Goal: Task Accomplishment & Management: Complete application form

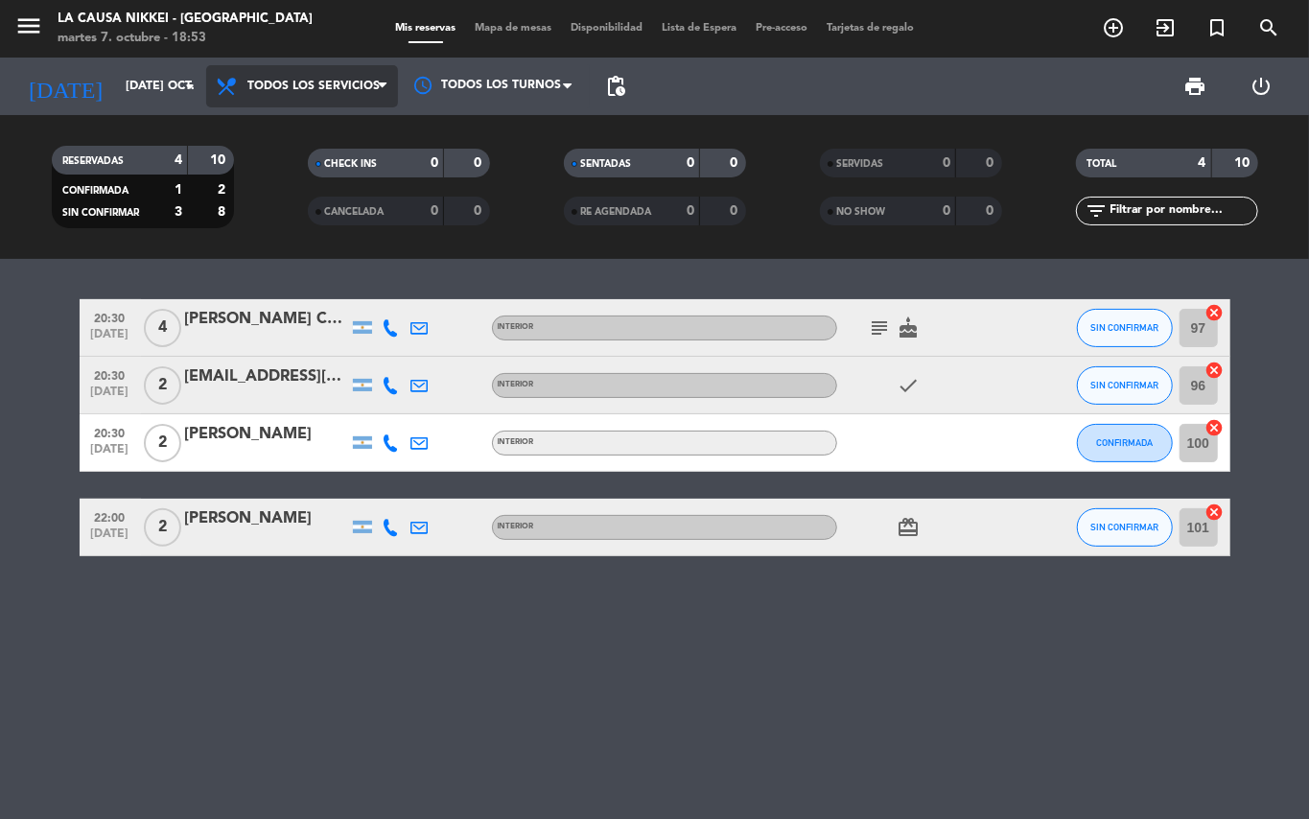
click at [326, 82] on span "Todos los servicios" at bounding box center [313, 86] width 132 height 13
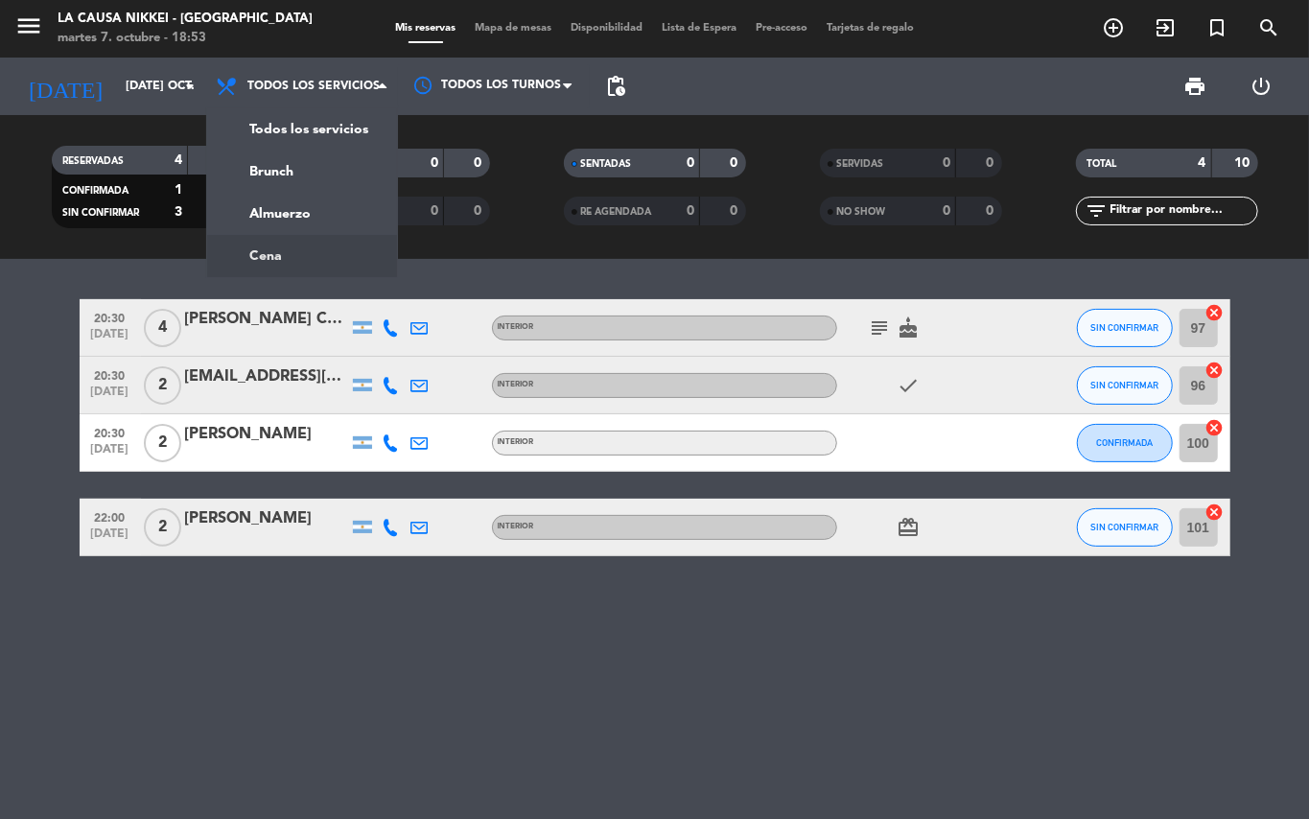
click at [269, 267] on ng-component "menu La Causa Nikkei - [GEOGRAPHIC_DATA] martes 7. octubre - 18:53 Mis reservas…" at bounding box center [654, 409] width 1309 height 819
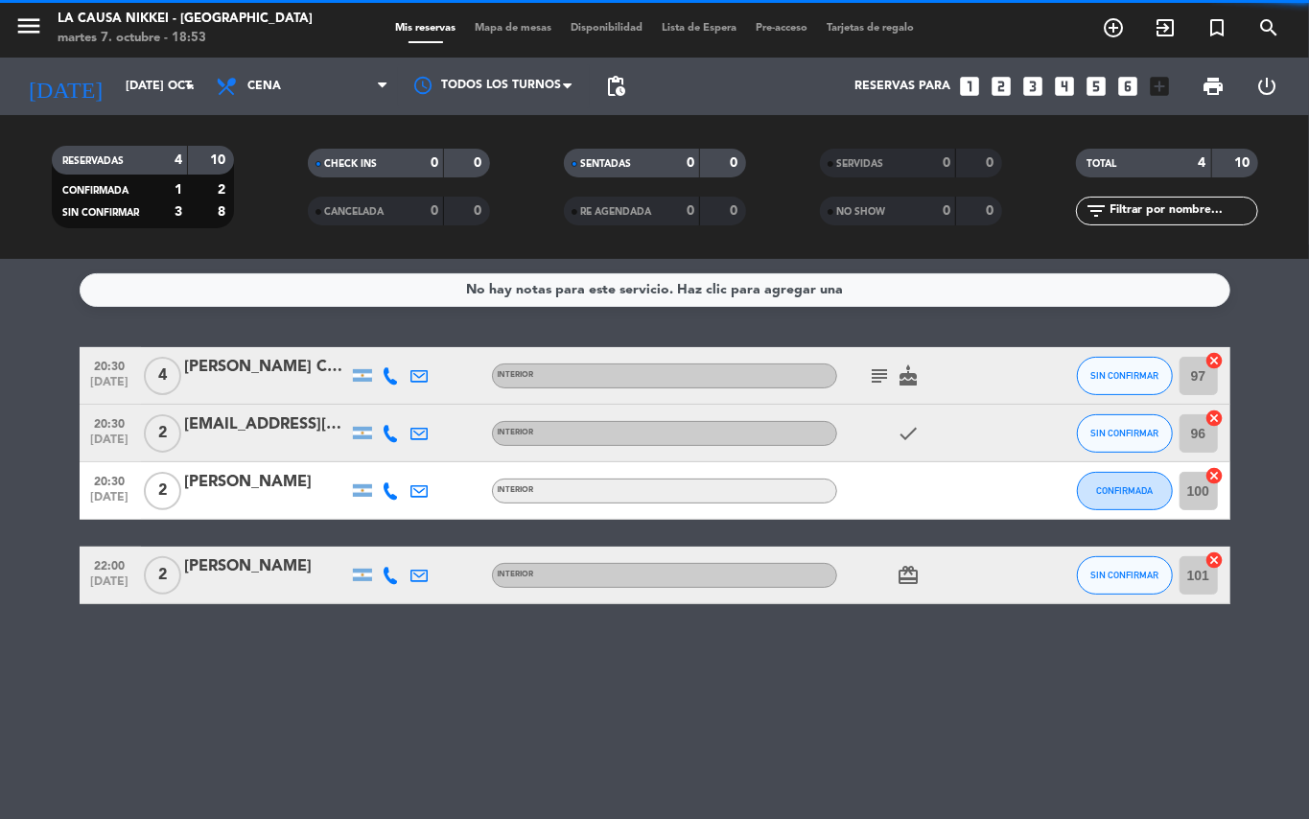
click at [867, 364] on span "subject" at bounding box center [880, 375] width 29 height 23
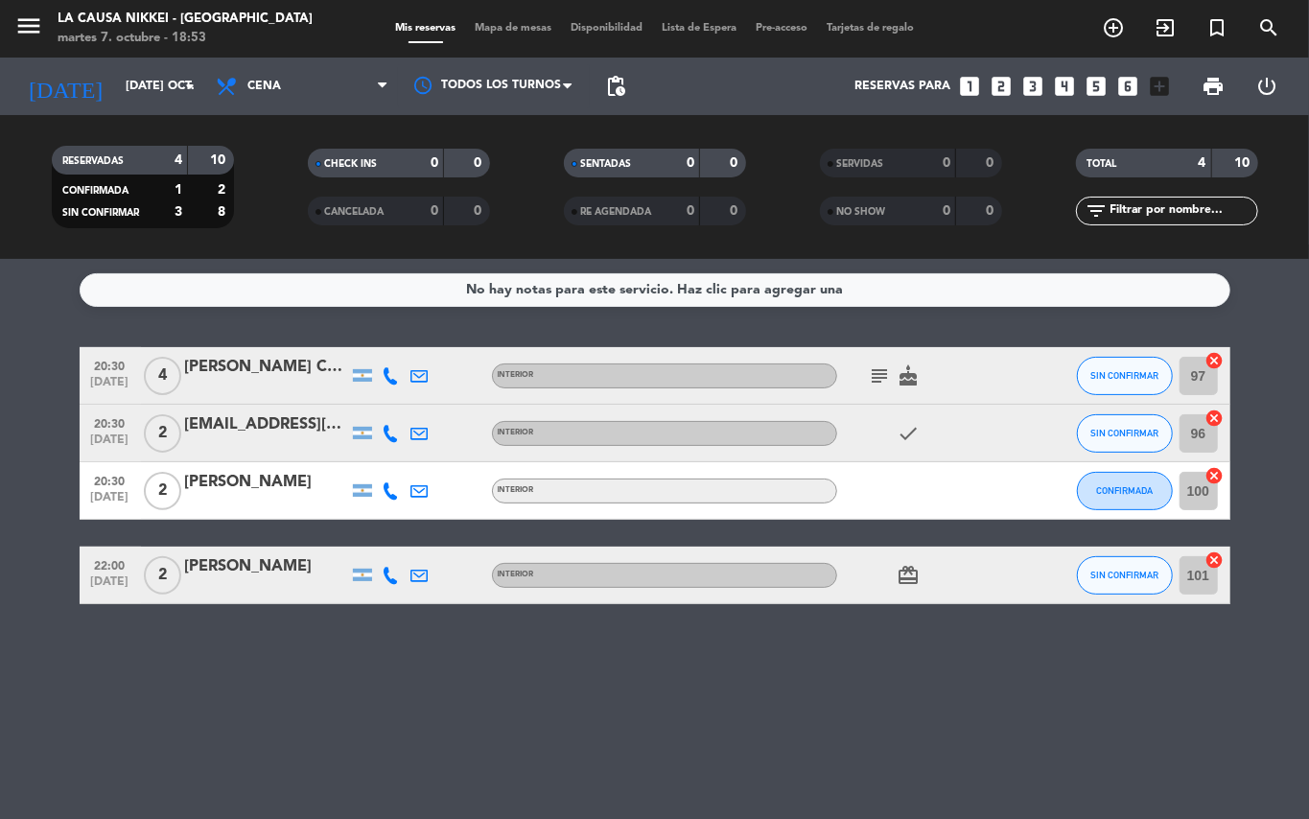
click at [874, 376] on icon "subject" at bounding box center [880, 375] width 23 height 23
click at [913, 380] on icon "cake" at bounding box center [908, 375] width 23 height 23
click at [387, 430] on icon at bounding box center [391, 433] width 17 height 17
click at [385, 489] on icon at bounding box center [391, 490] width 17 height 17
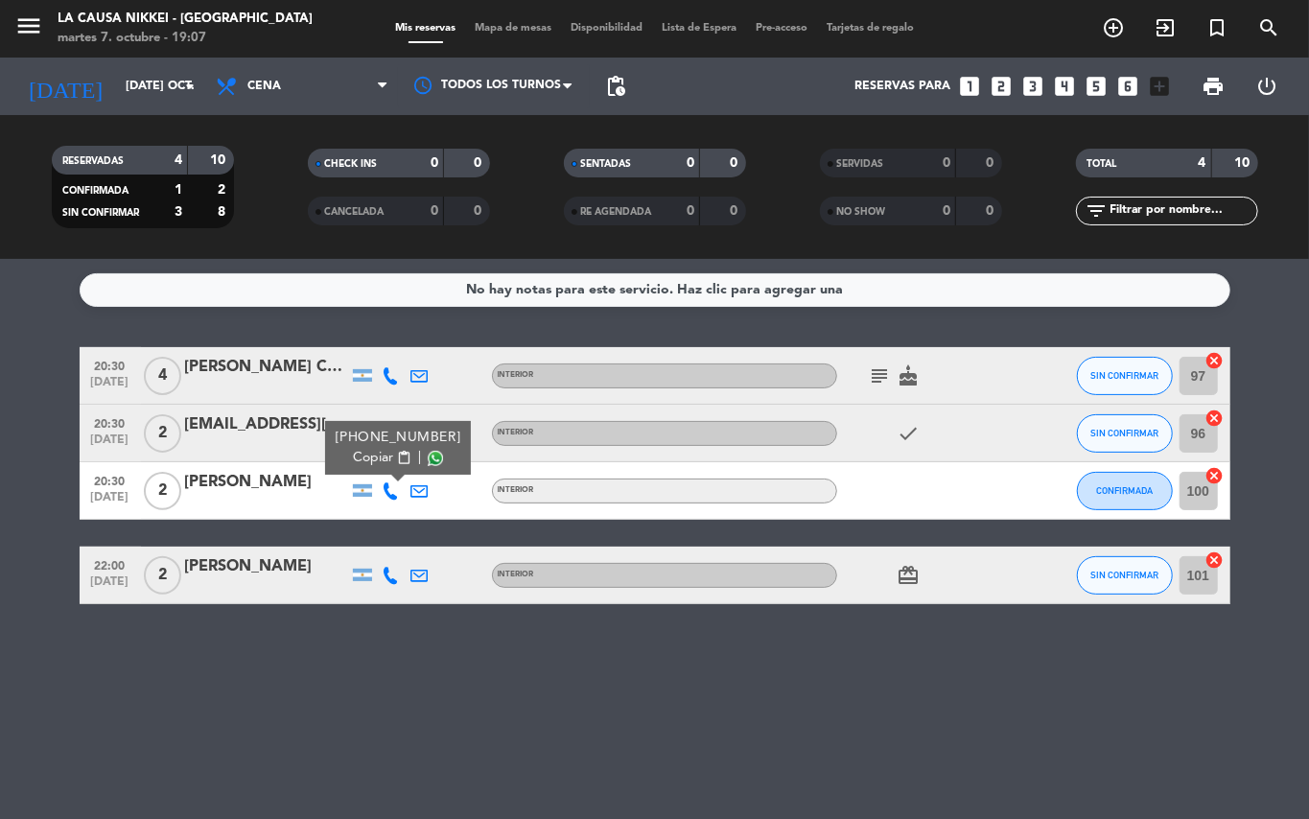
click at [392, 376] on icon at bounding box center [391, 375] width 17 height 17
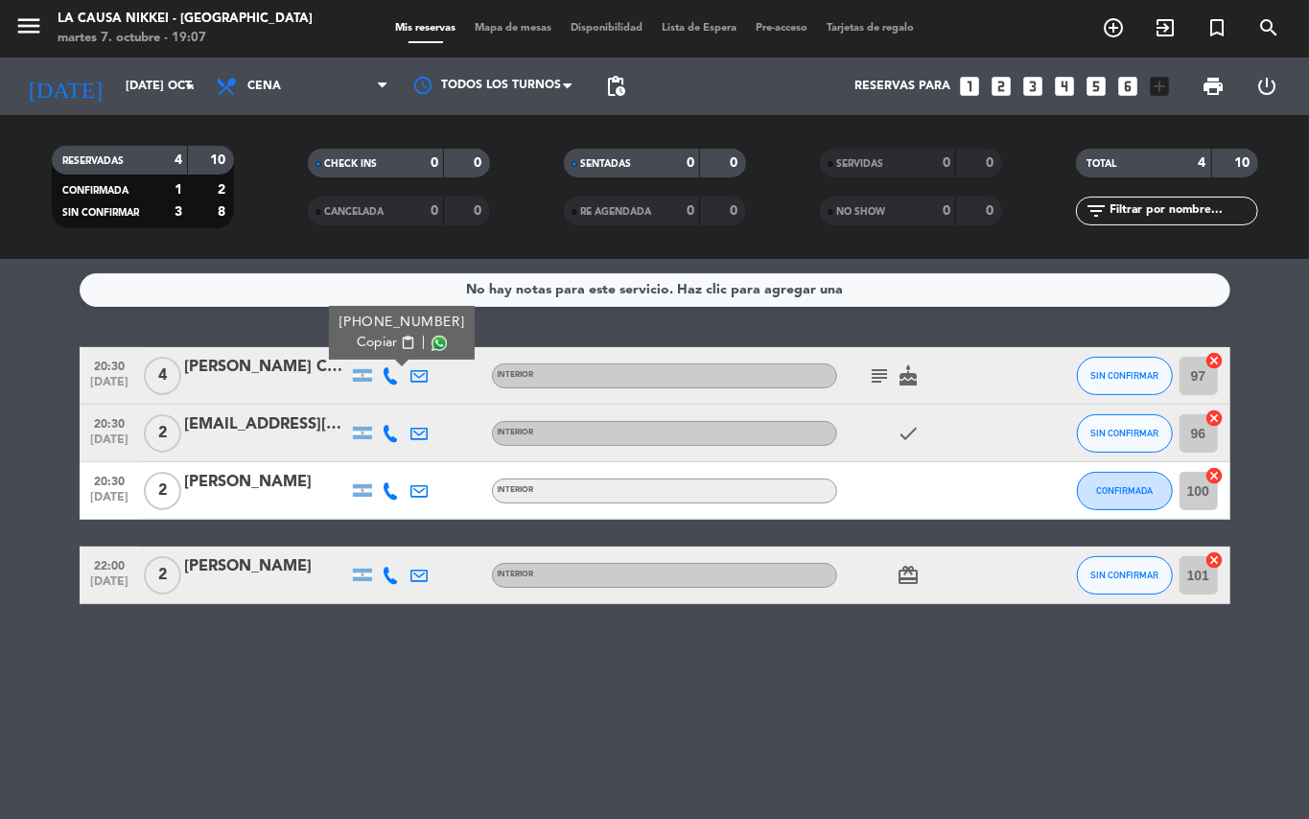
click at [378, 336] on span "Copiar" at bounding box center [377, 343] width 40 height 20
click at [388, 431] on icon at bounding box center [391, 433] width 17 height 17
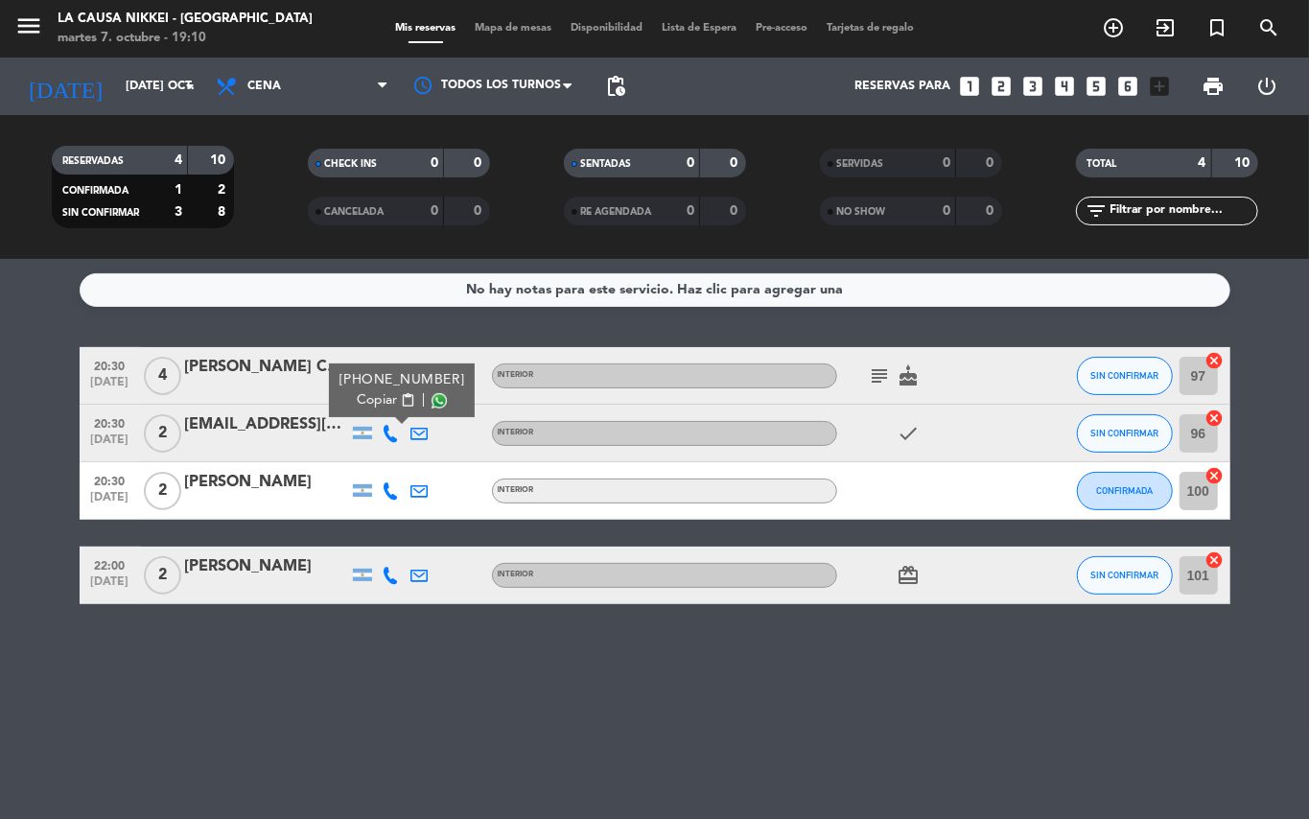
click at [369, 391] on span "Copiar" at bounding box center [377, 400] width 40 height 20
click at [396, 489] on icon at bounding box center [391, 490] width 17 height 17
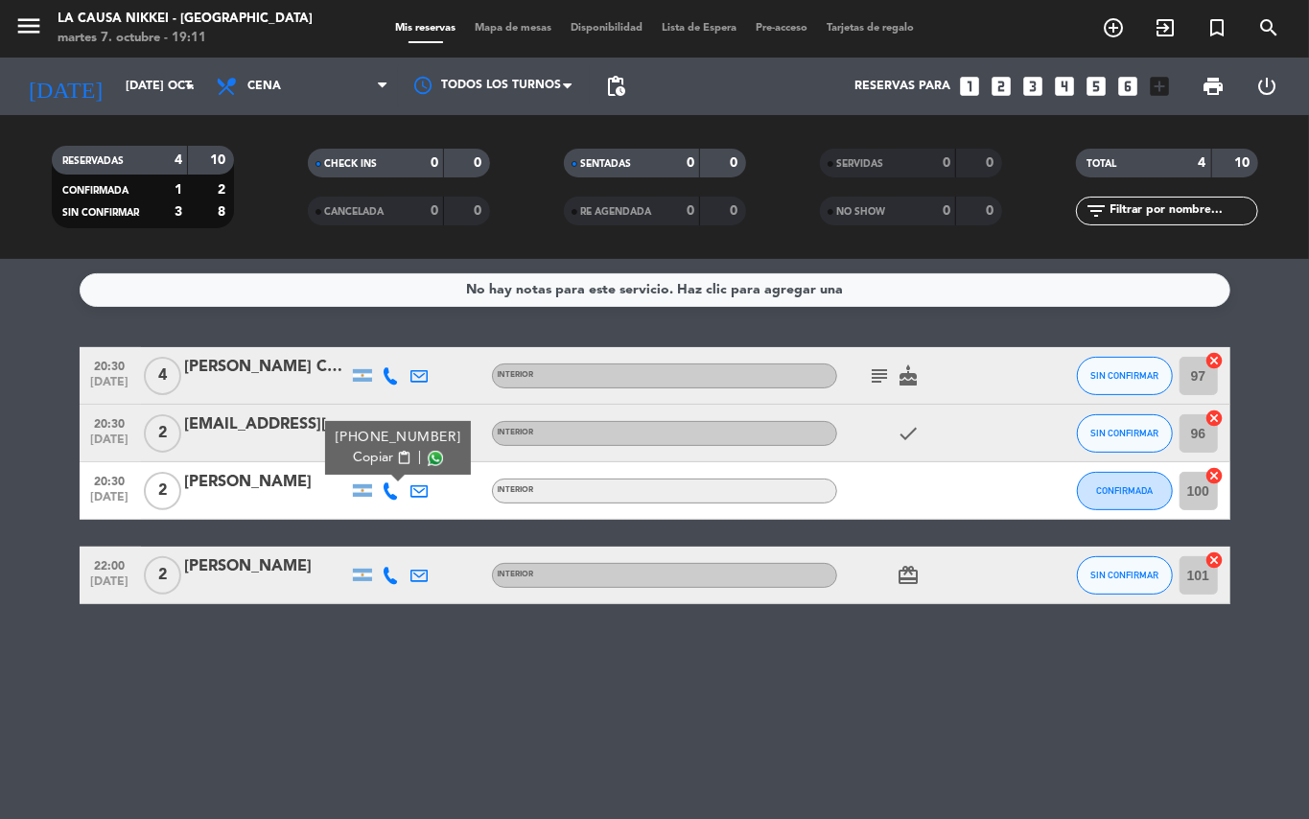
click at [381, 456] on span "Copiar" at bounding box center [373, 458] width 40 height 20
click at [392, 569] on icon at bounding box center [391, 575] width 17 height 17
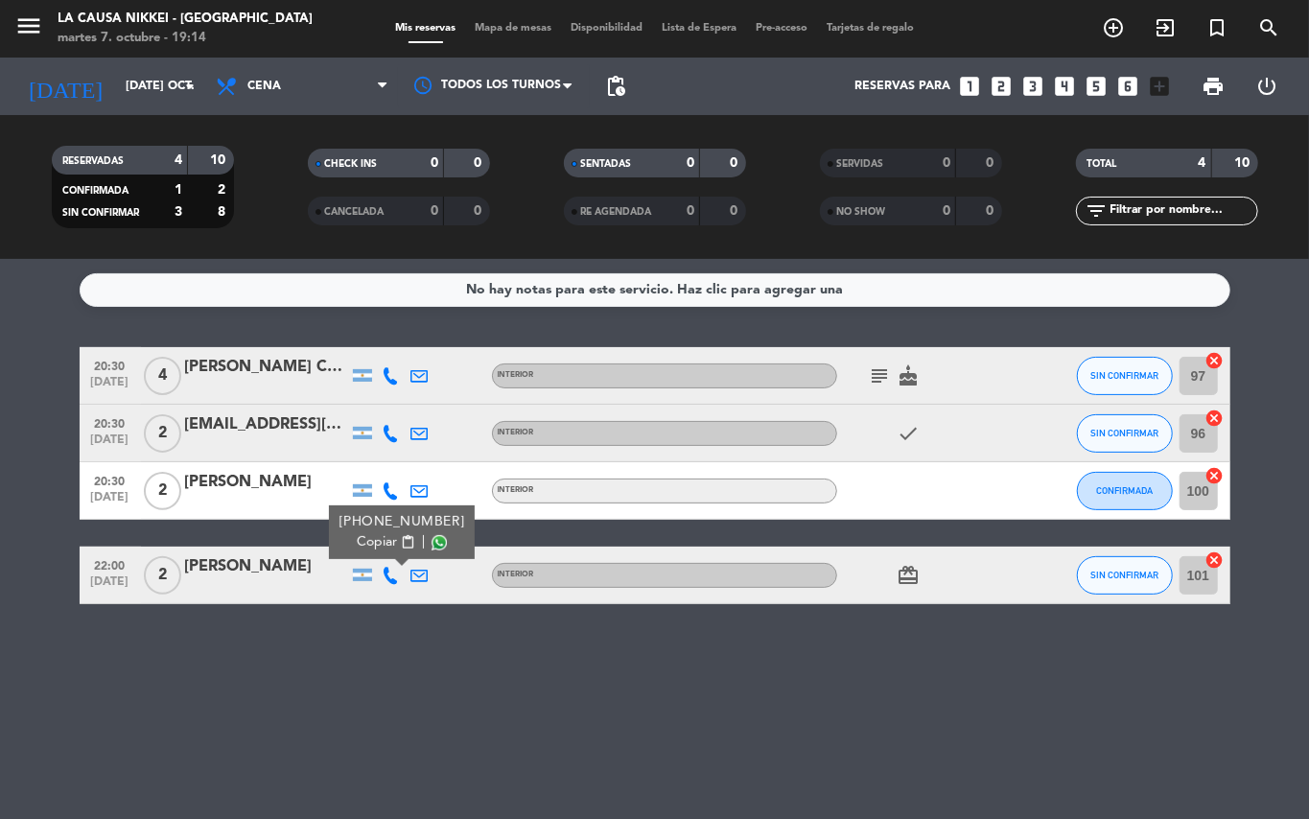
click at [400, 545] on span "content_paste" at bounding box center [407, 542] width 14 height 14
click at [875, 378] on icon "subject" at bounding box center [880, 375] width 23 height 23
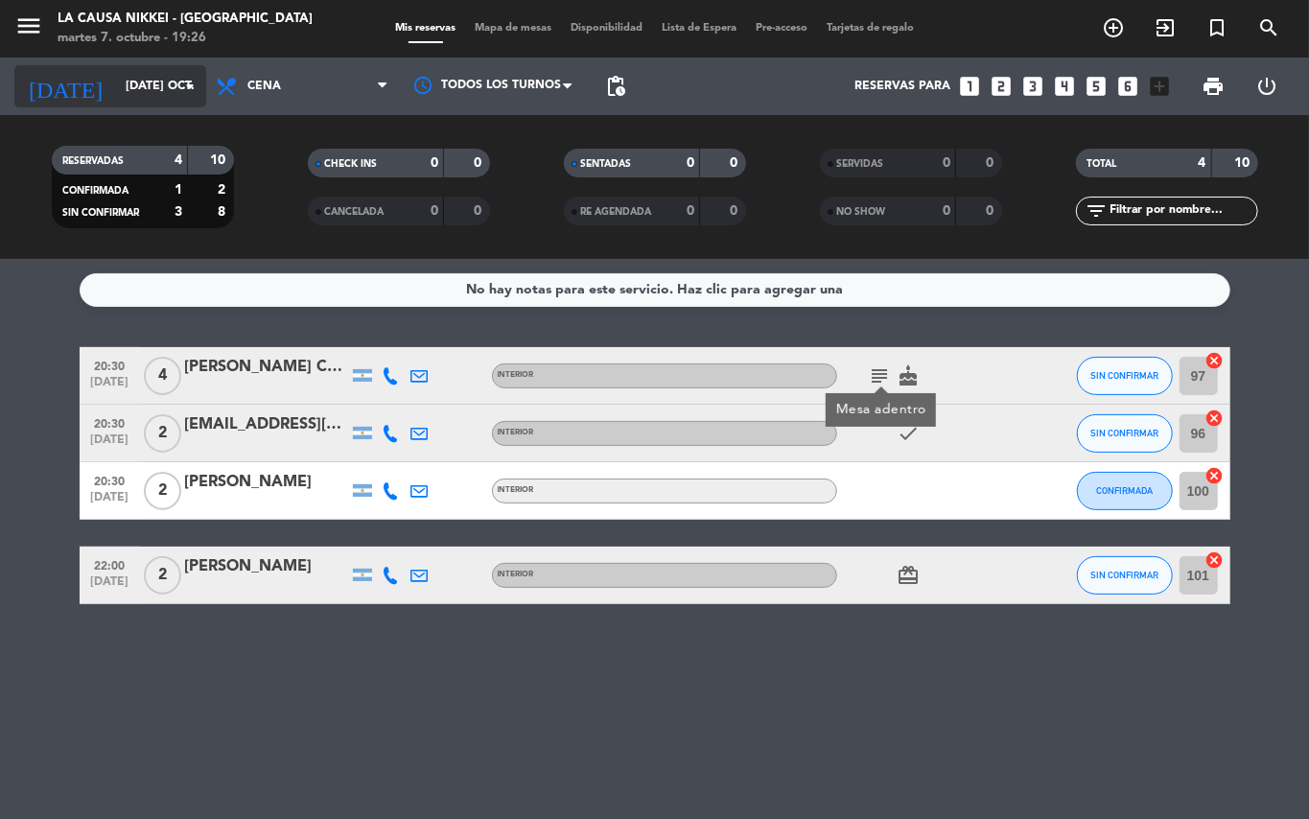
click at [203, 96] on input "[DATE] oct." at bounding box center [197, 86] width 162 height 33
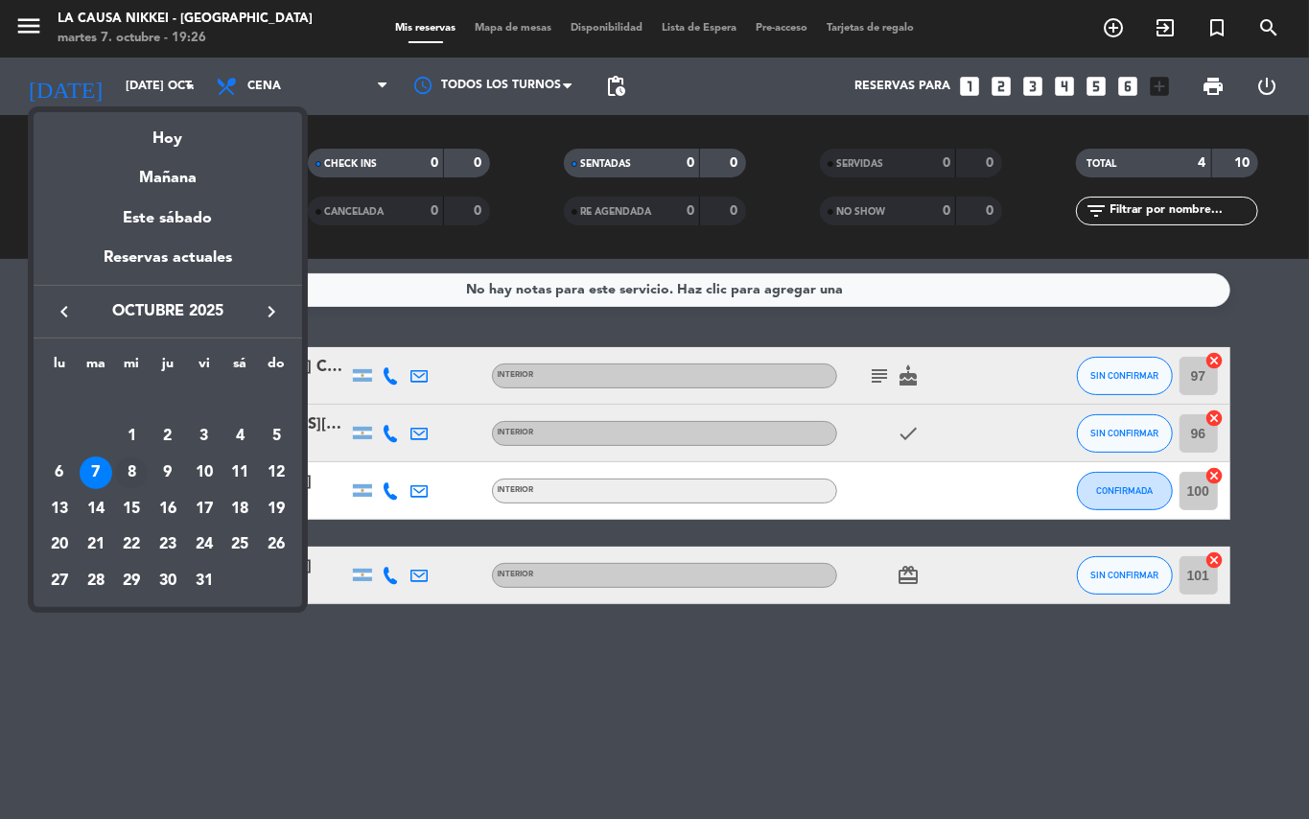
click at [138, 480] on div "8" at bounding box center [131, 472] width 33 height 33
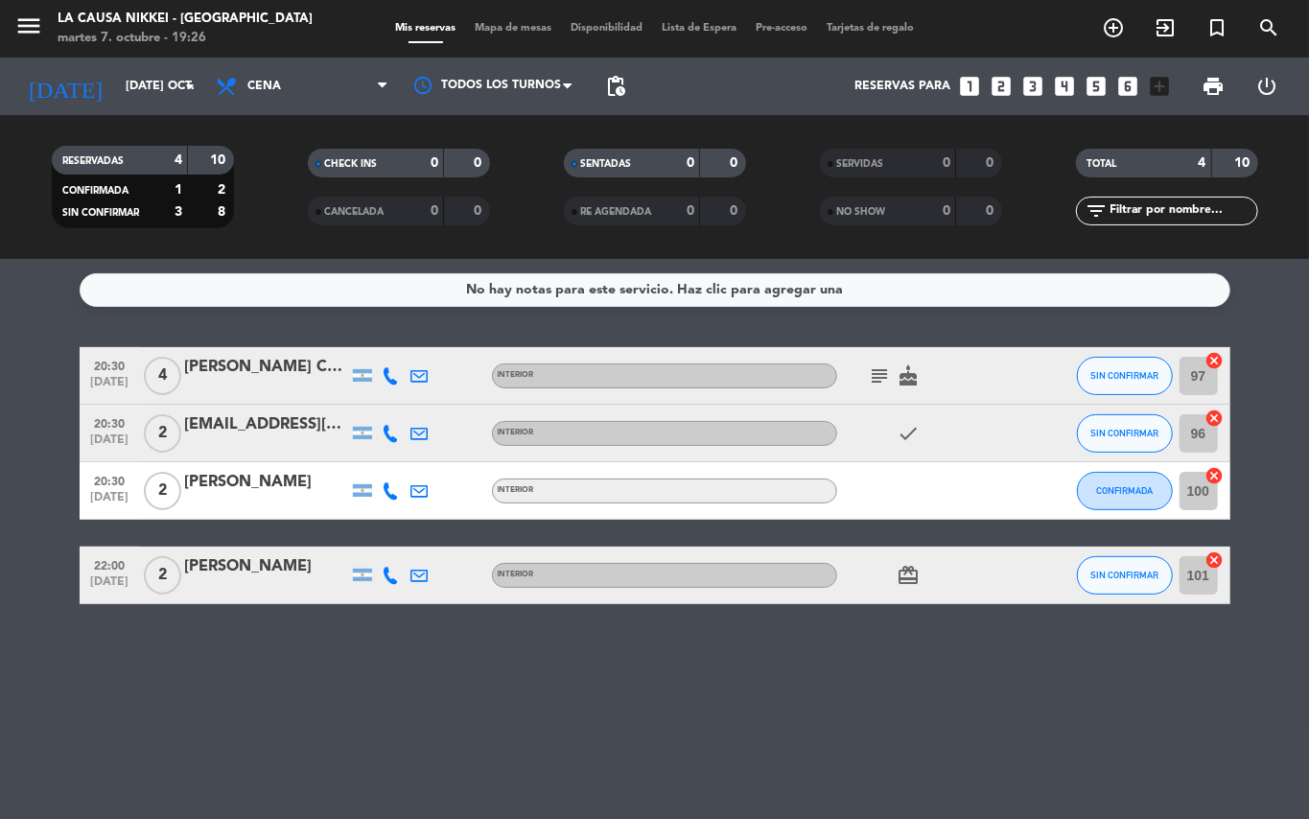
type input "mié. [DATE]"
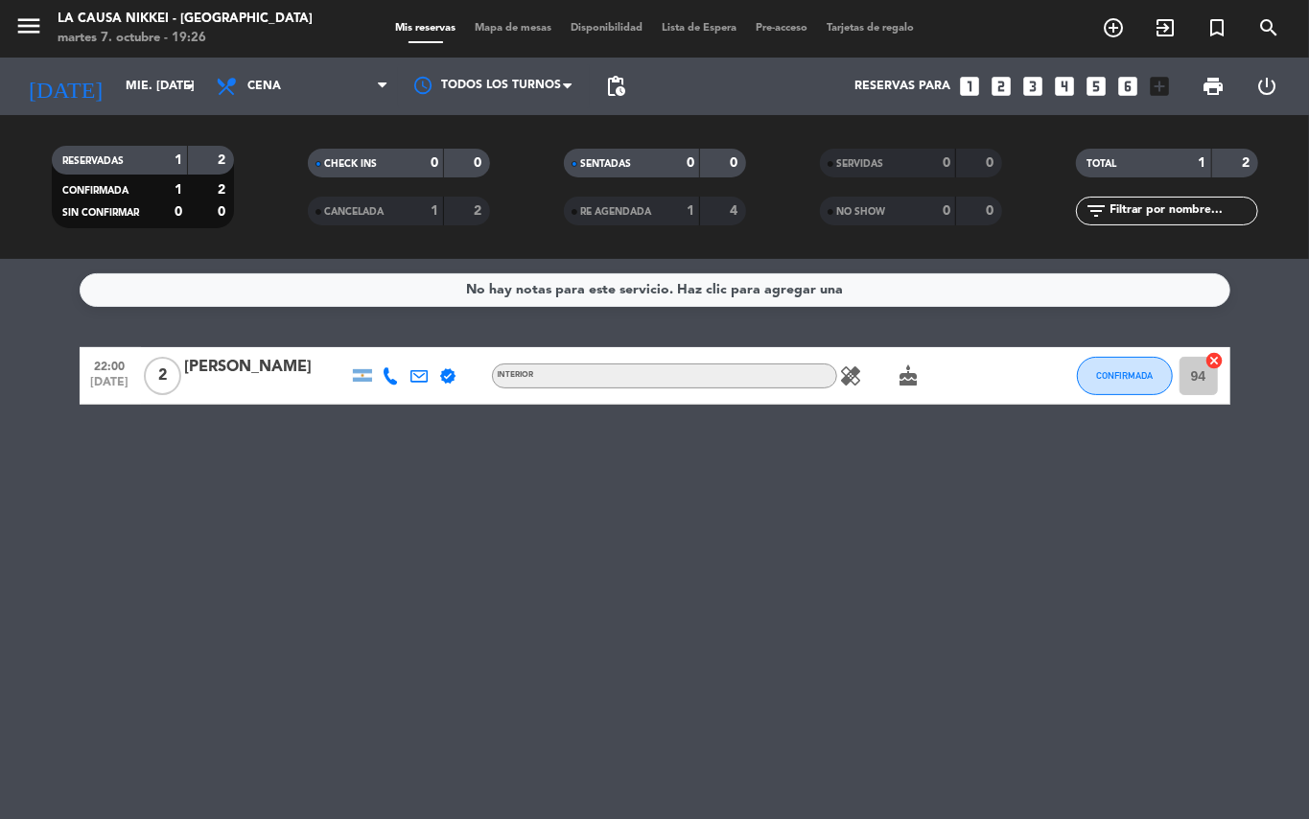
click at [1002, 84] on icon "looks_two" at bounding box center [1001, 86] width 25 height 25
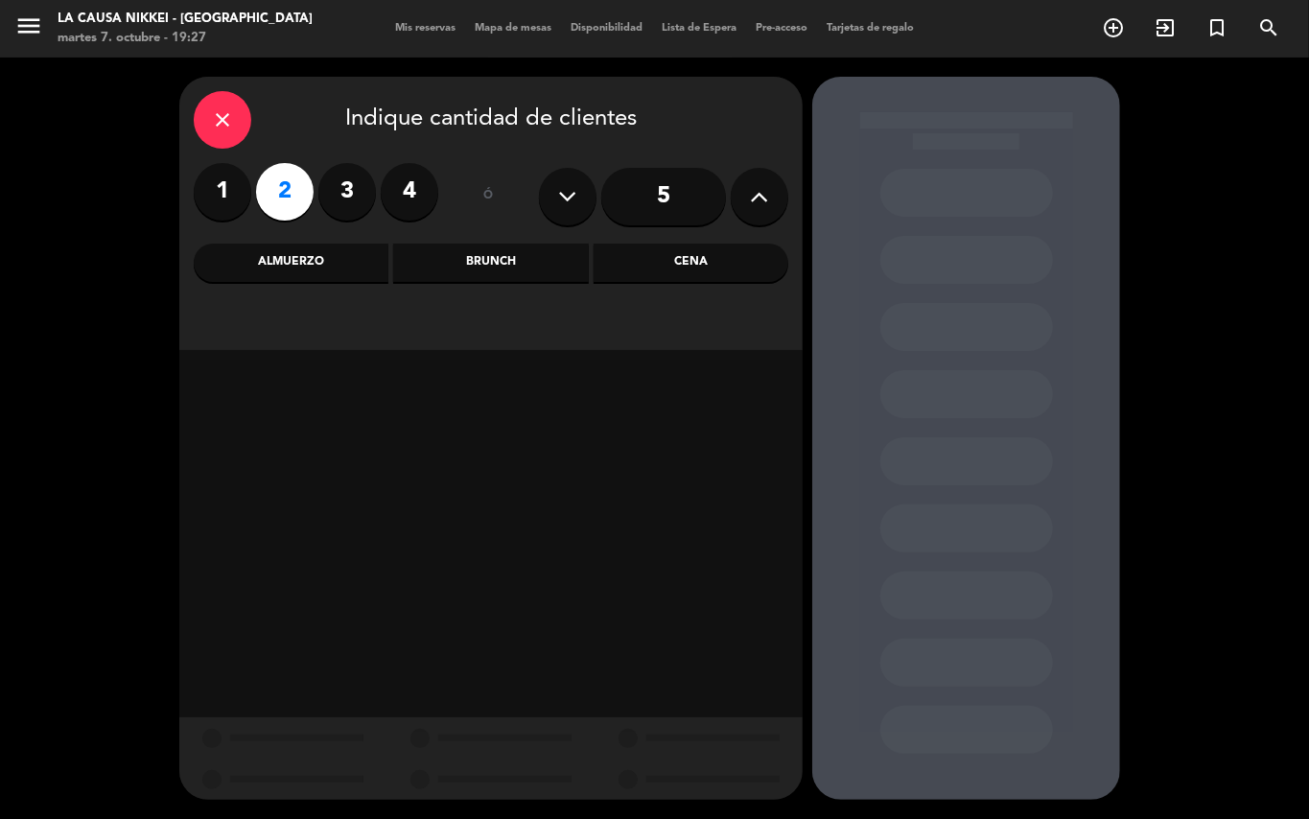
click at [688, 255] on div "Cena" at bounding box center [690, 263] width 195 height 38
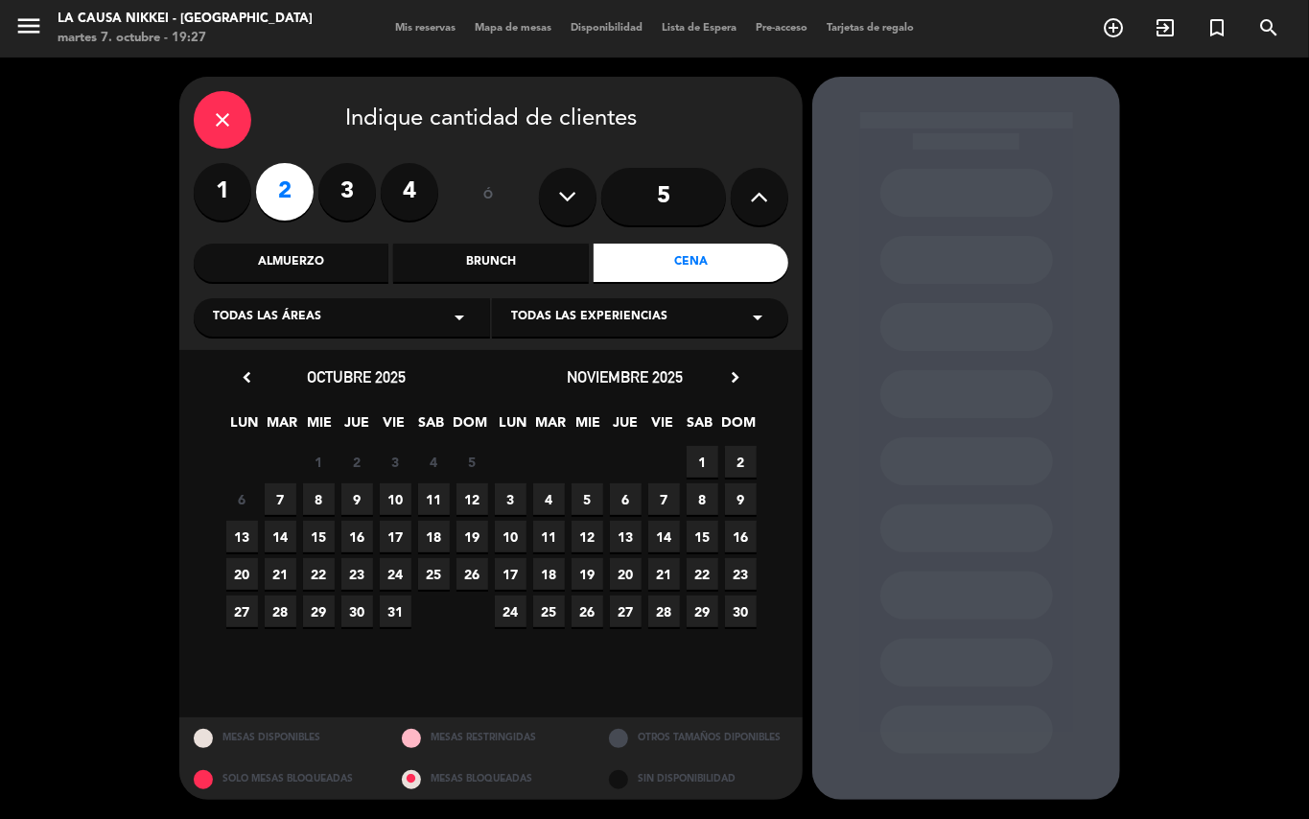
click at [224, 119] on icon "close" at bounding box center [222, 119] width 23 height 23
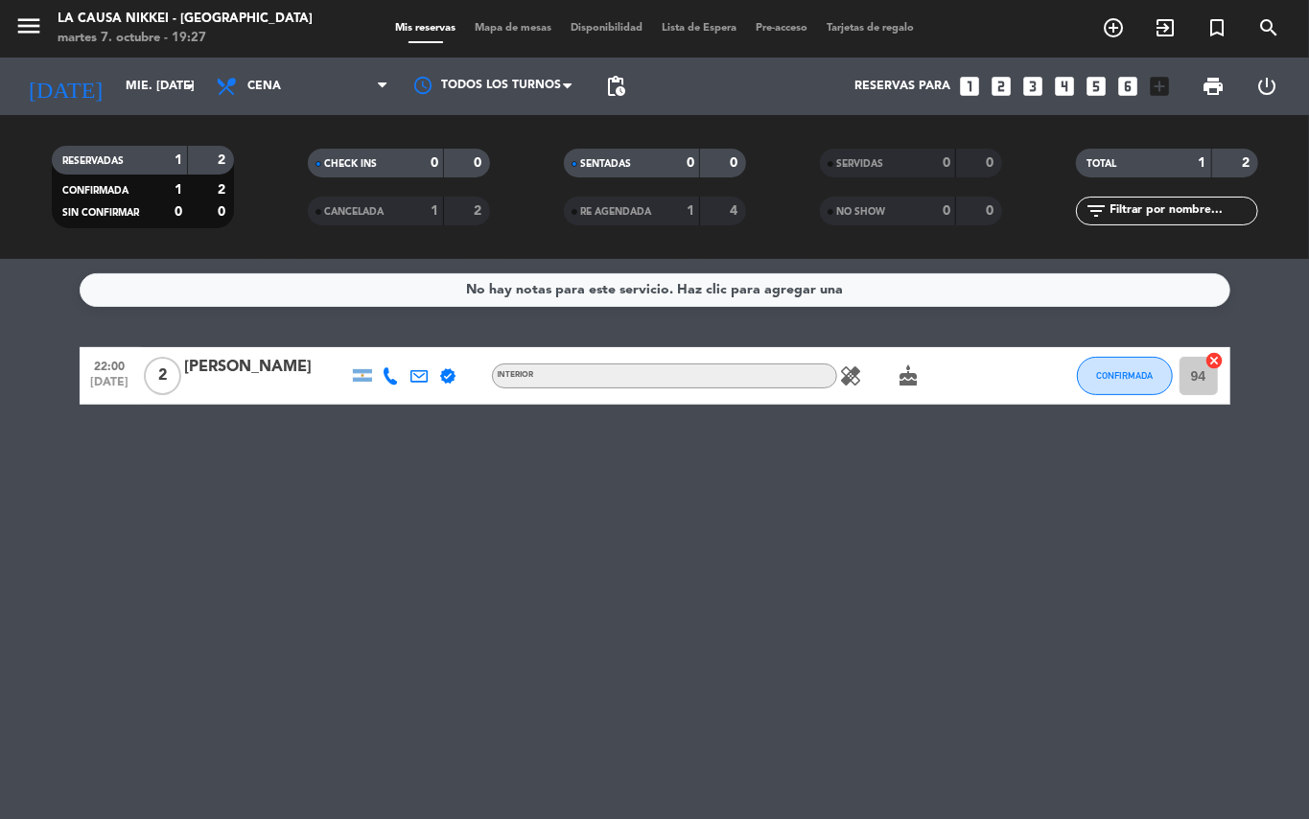
click at [995, 82] on icon "looks_two" at bounding box center [1001, 86] width 25 height 25
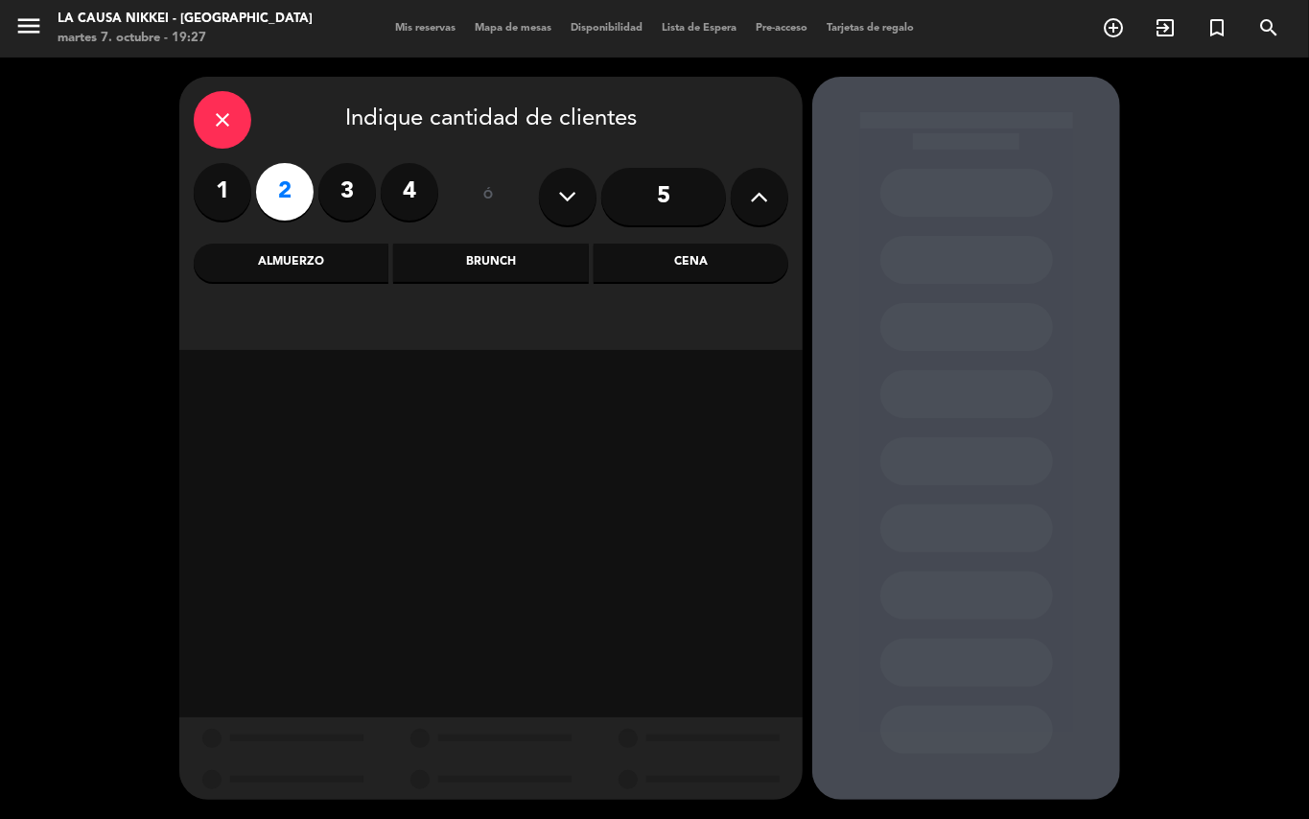
click at [635, 263] on div "Cena" at bounding box center [690, 263] width 195 height 38
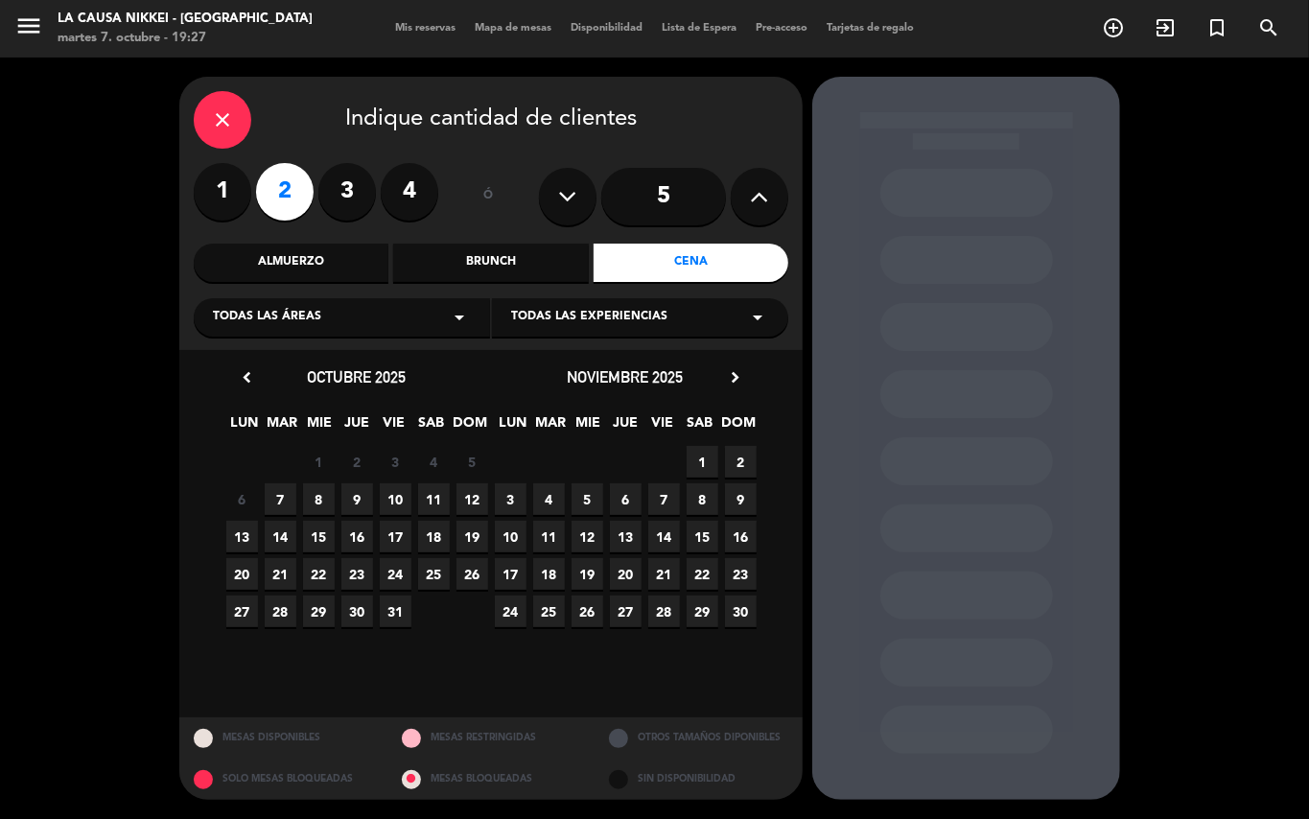
click at [323, 497] on span "8" at bounding box center [319, 499] width 32 height 32
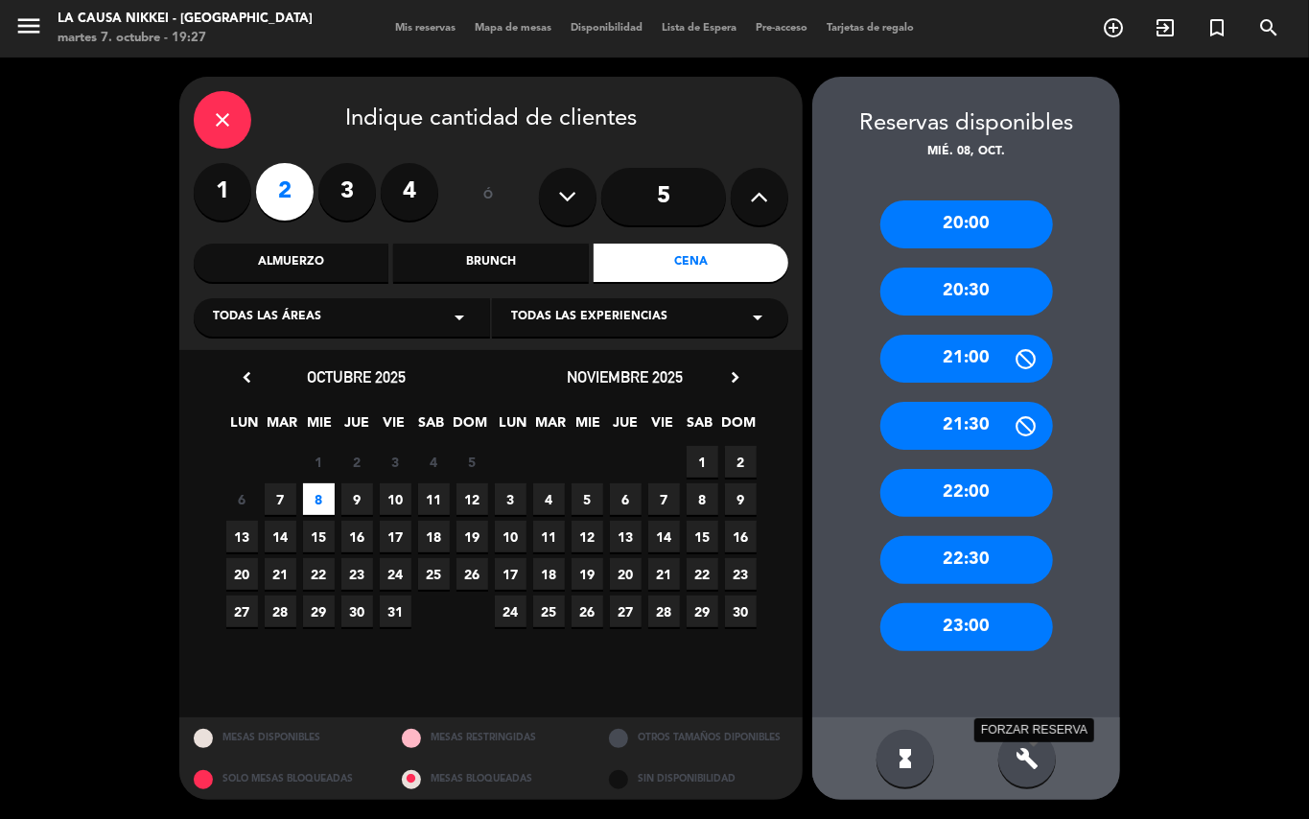
click at [1026, 757] on icon "build" at bounding box center [1026, 758] width 23 height 23
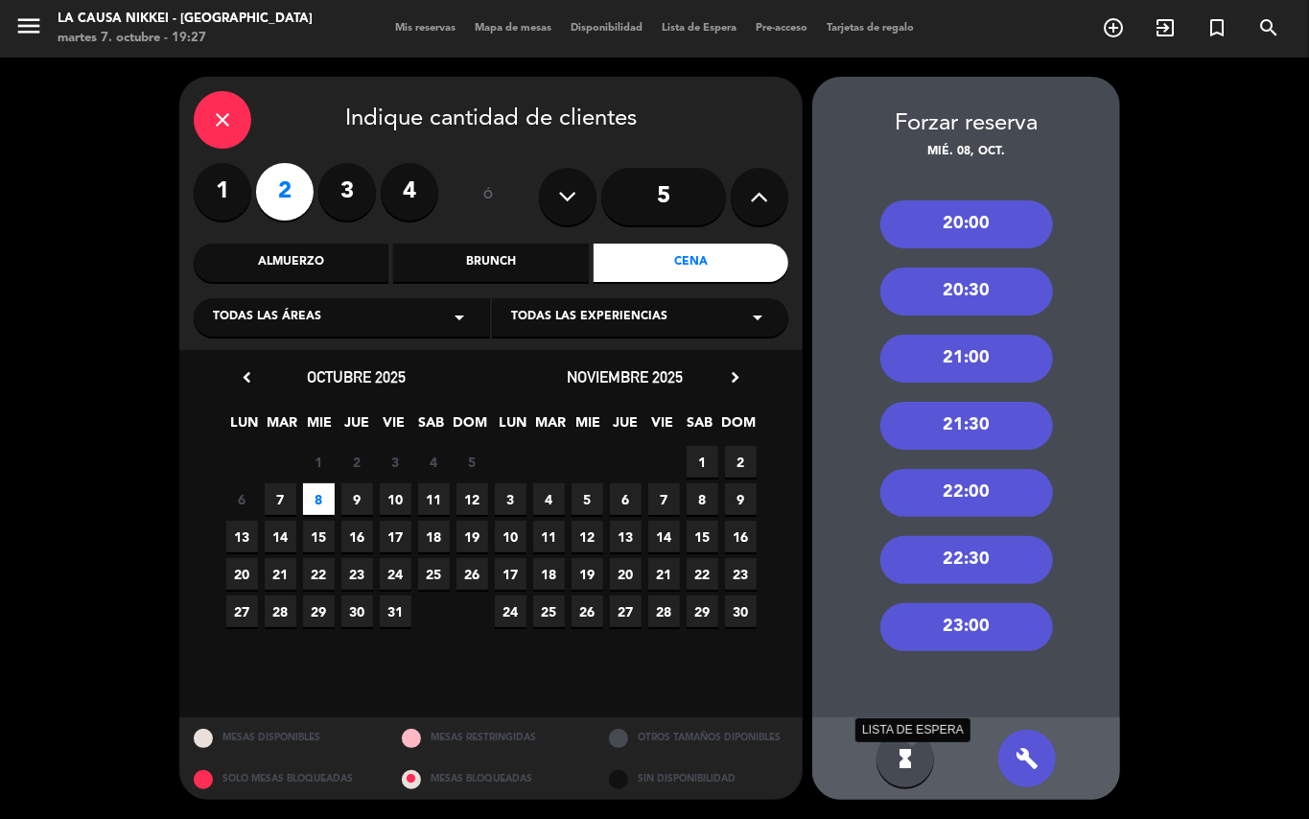
click at [910, 767] on icon "hourglass_full" at bounding box center [904, 758] width 23 height 23
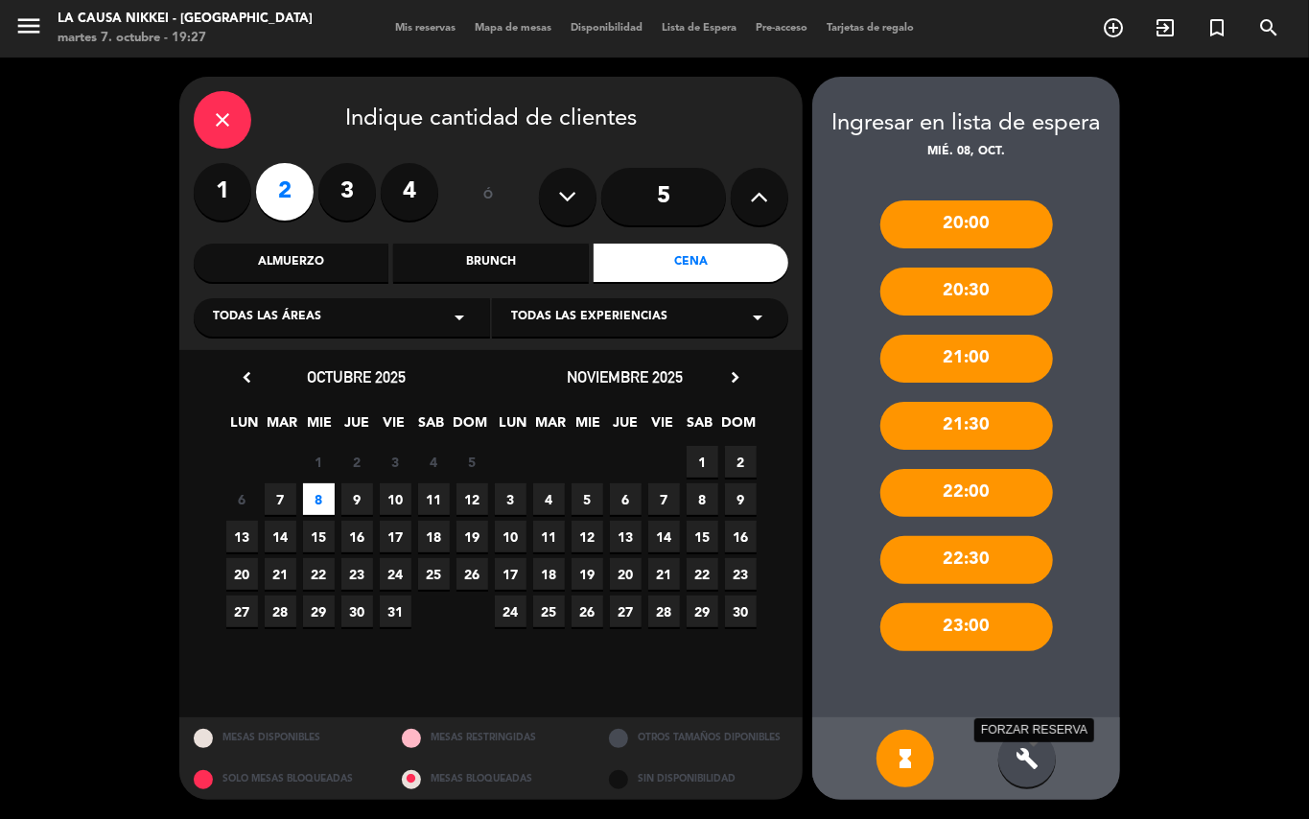
click at [1022, 768] on icon "build" at bounding box center [1026, 758] width 23 height 23
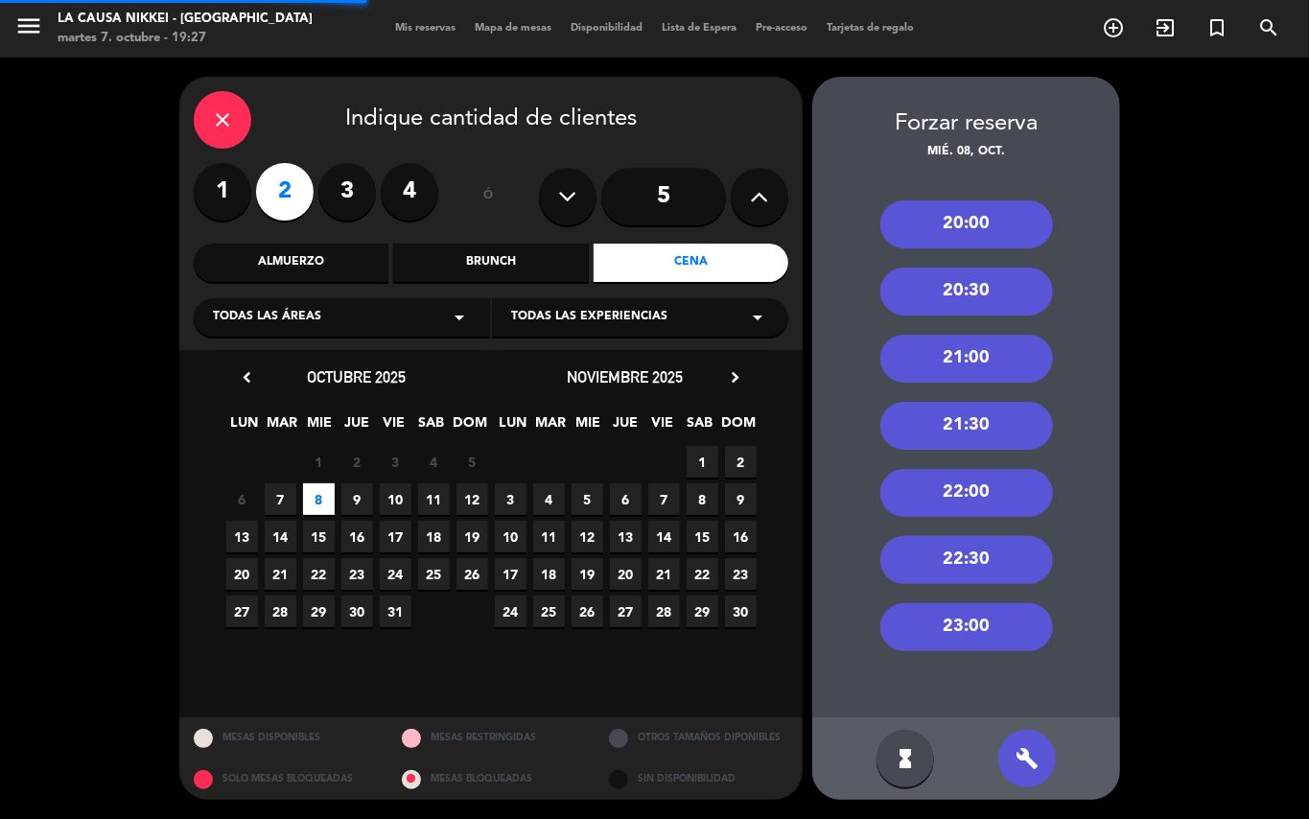
click at [884, 765] on div "hourglass_full" at bounding box center [905, 759] width 58 height 58
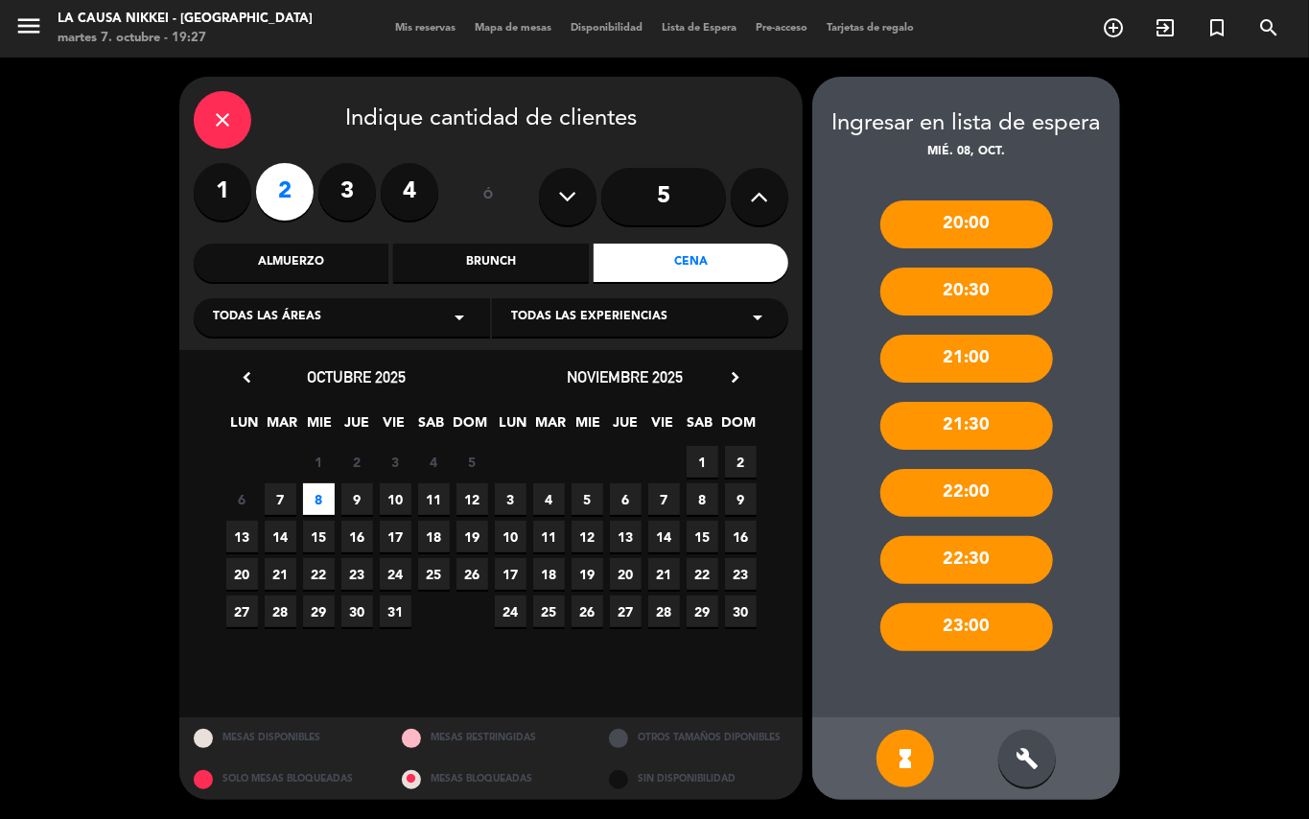
click at [215, 124] on icon "close" at bounding box center [222, 119] width 23 height 23
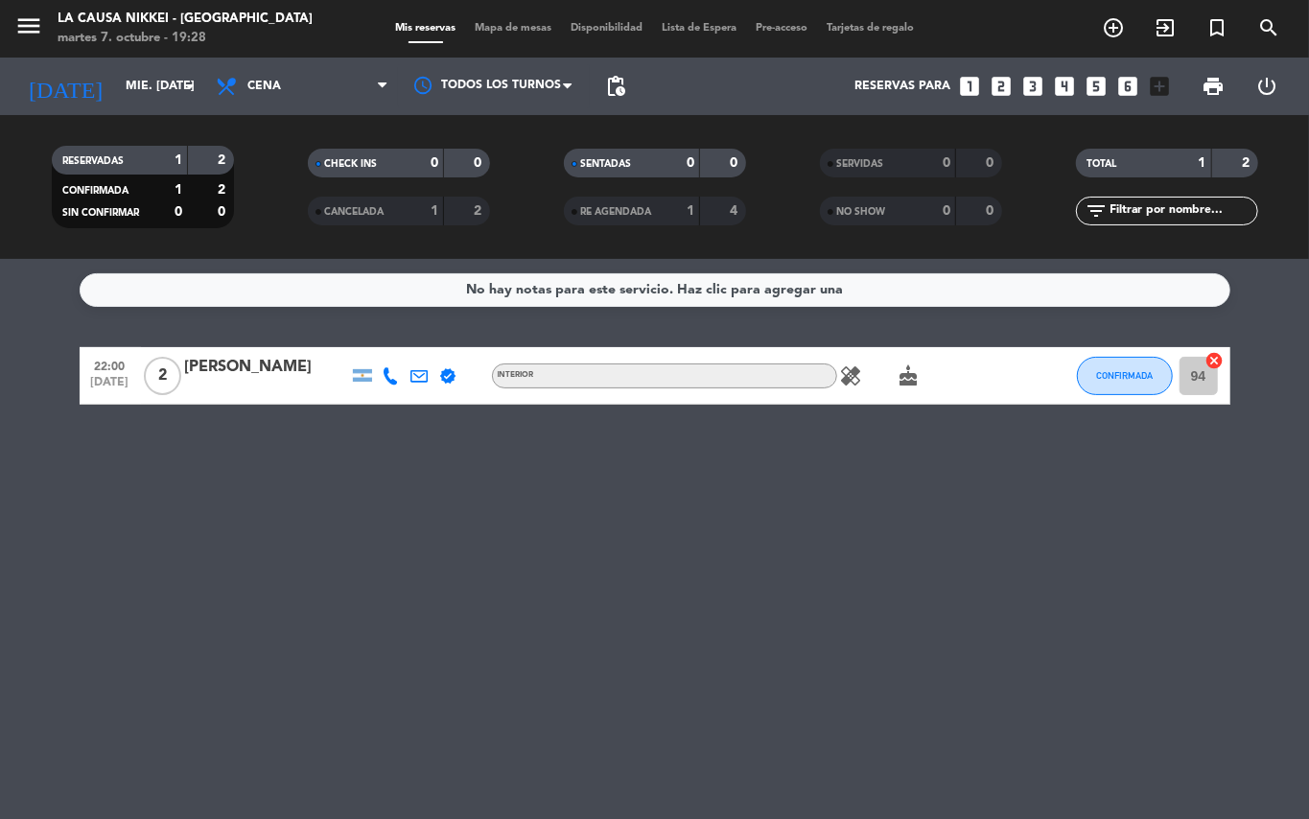
click at [991, 85] on icon "looks_two" at bounding box center [1001, 86] width 25 height 25
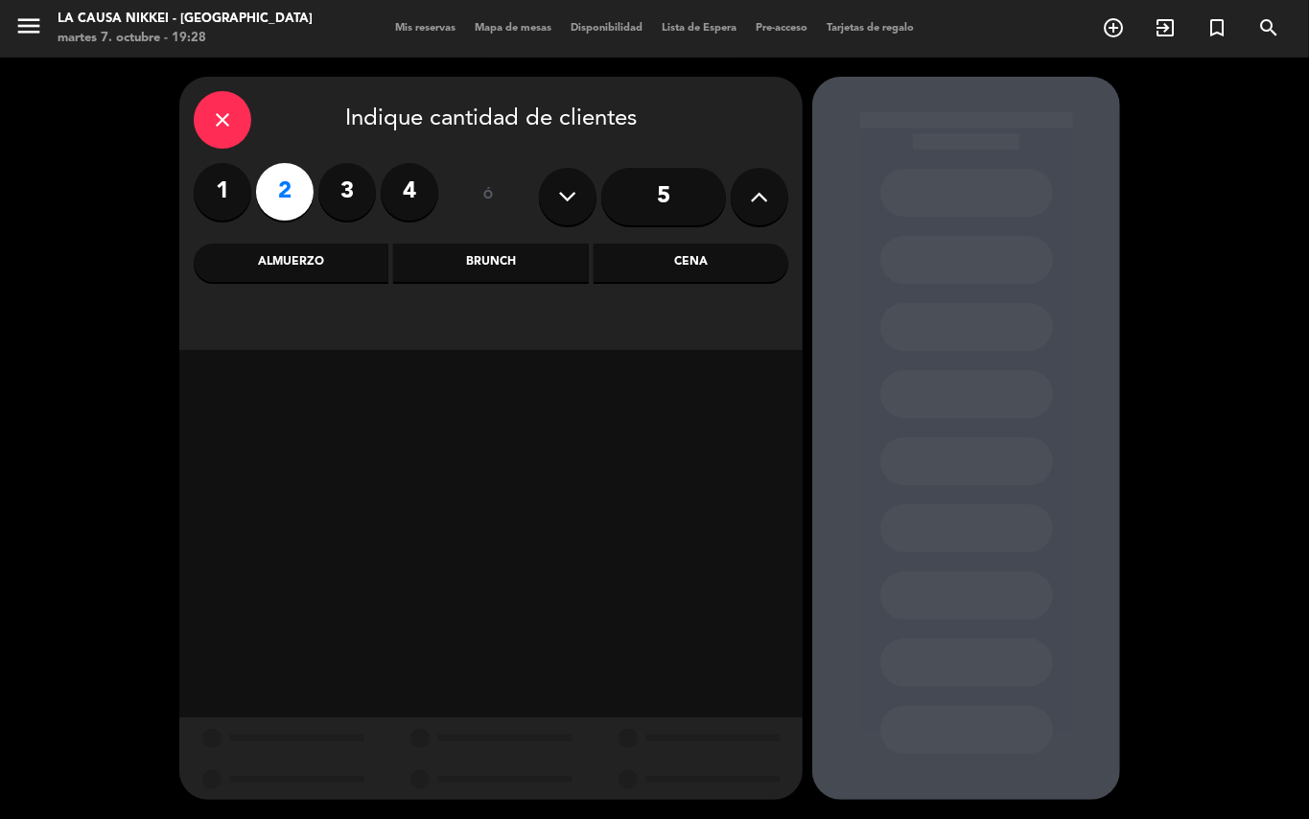
click at [661, 269] on div "Cena" at bounding box center [690, 263] width 195 height 38
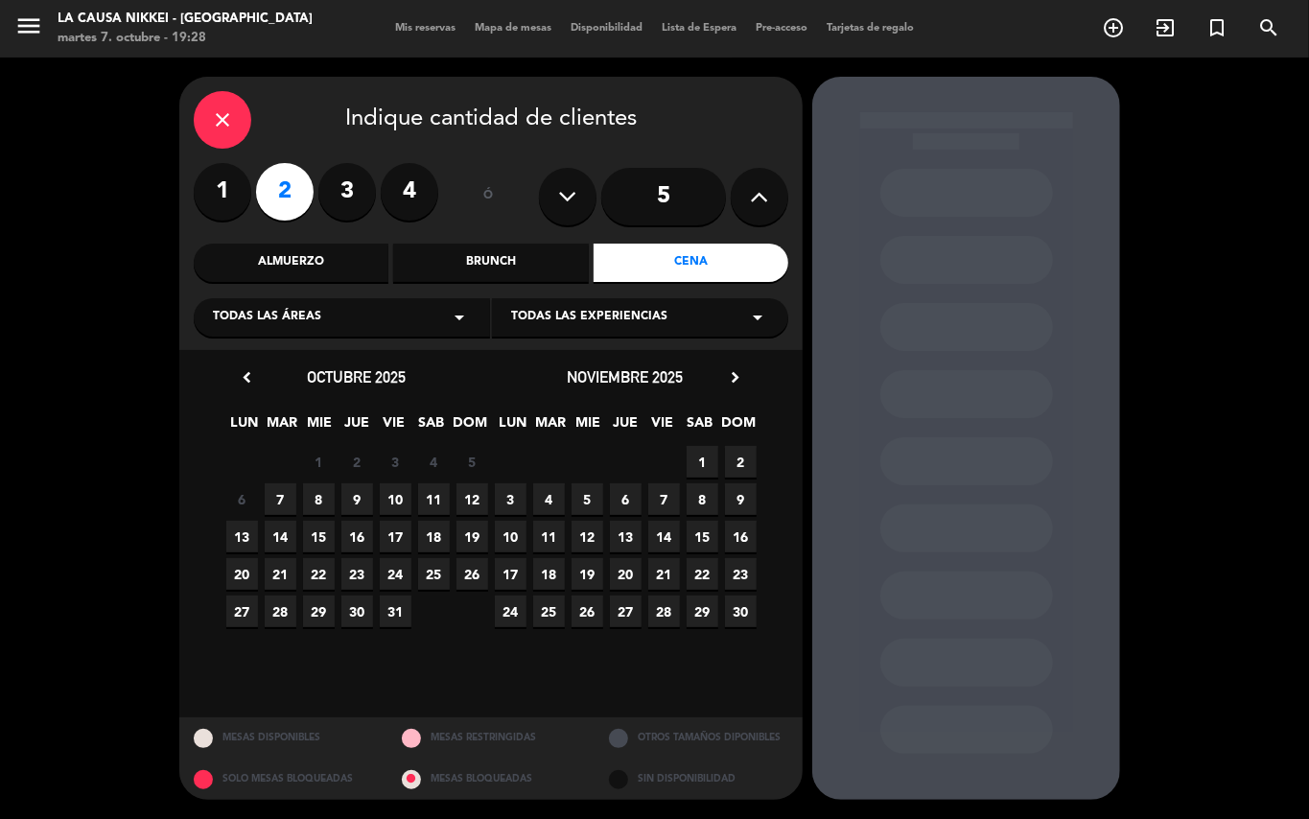
click at [307, 499] on span "8" at bounding box center [319, 499] width 32 height 32
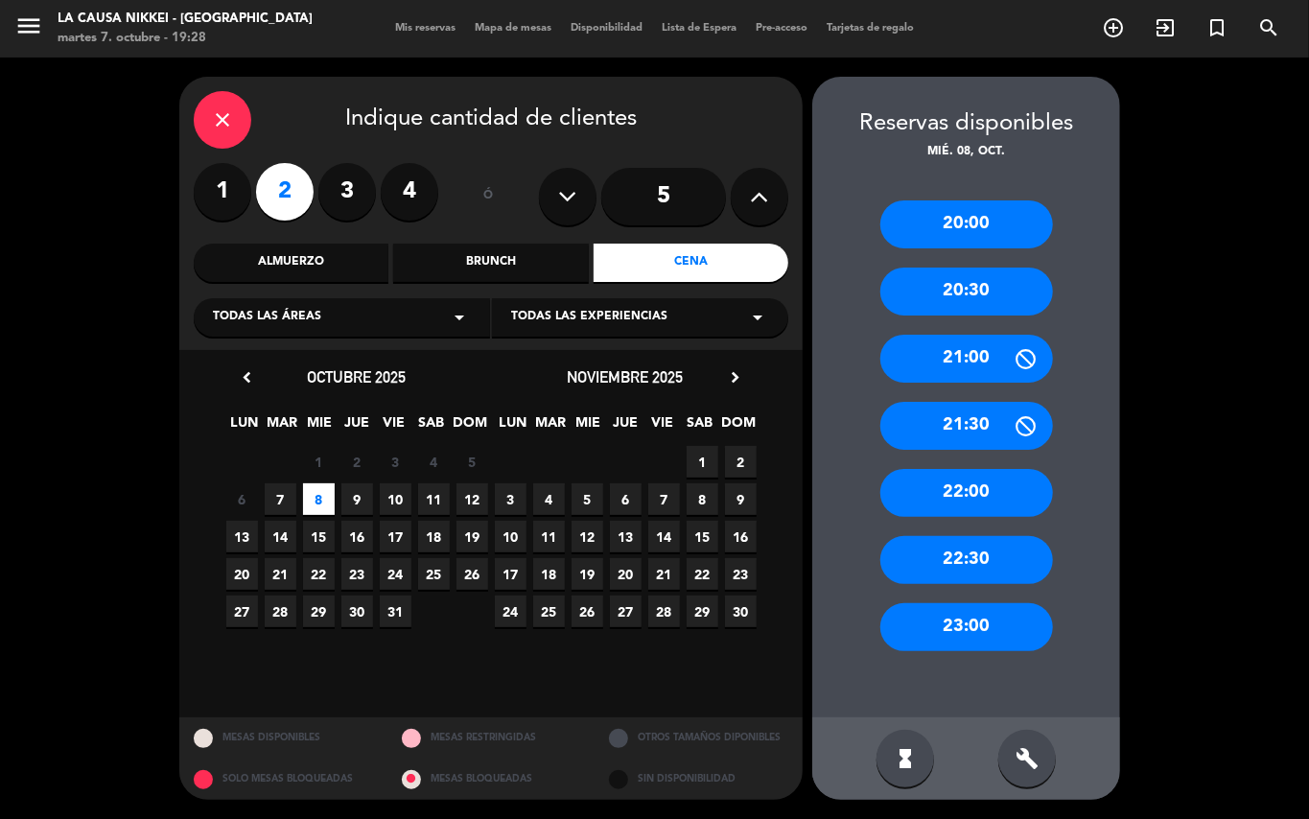
click at [978, 308] on div "20:30" at bounding box center [966, 291] width 173 height 48
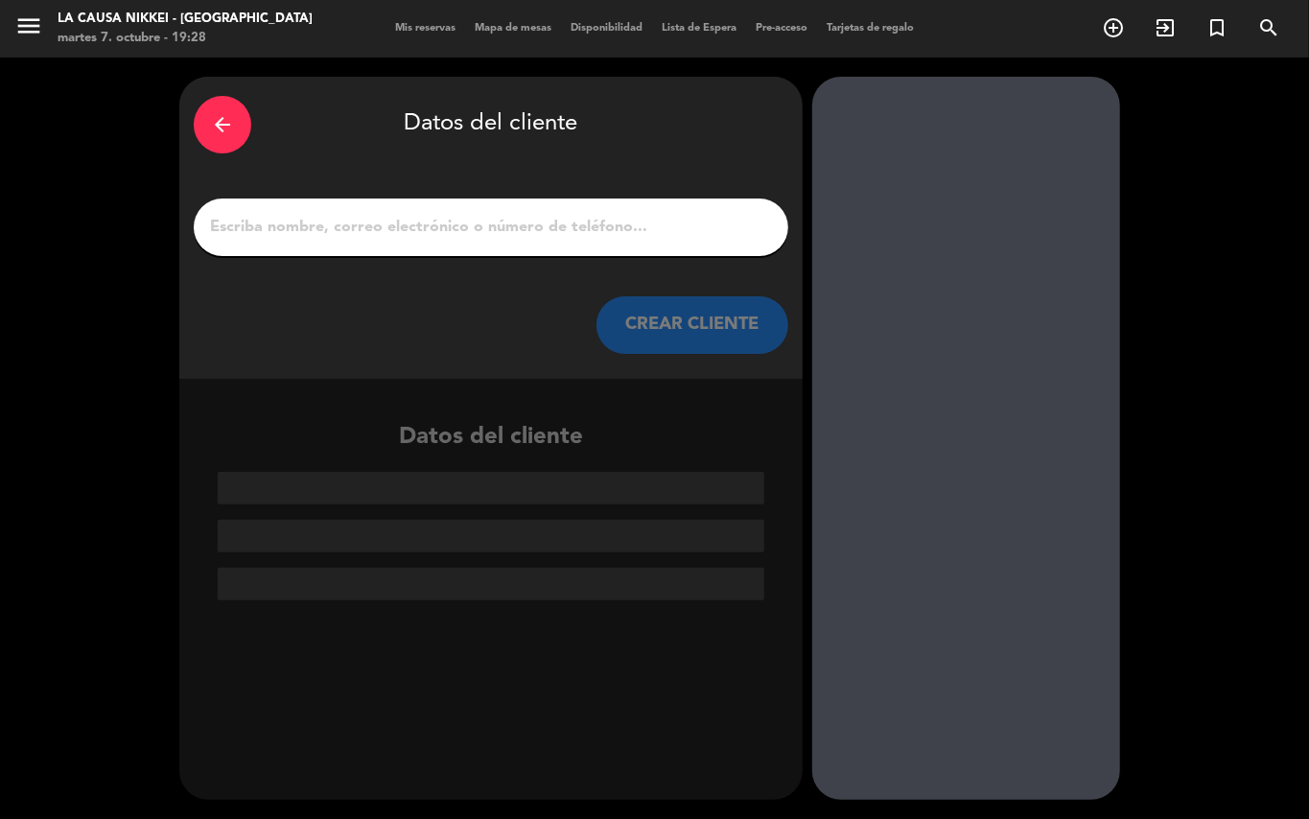
click at [533, 240] on input "1" at bounding box center [491, 227] width 566 height 27
paste input "[PERSON_NAME]"
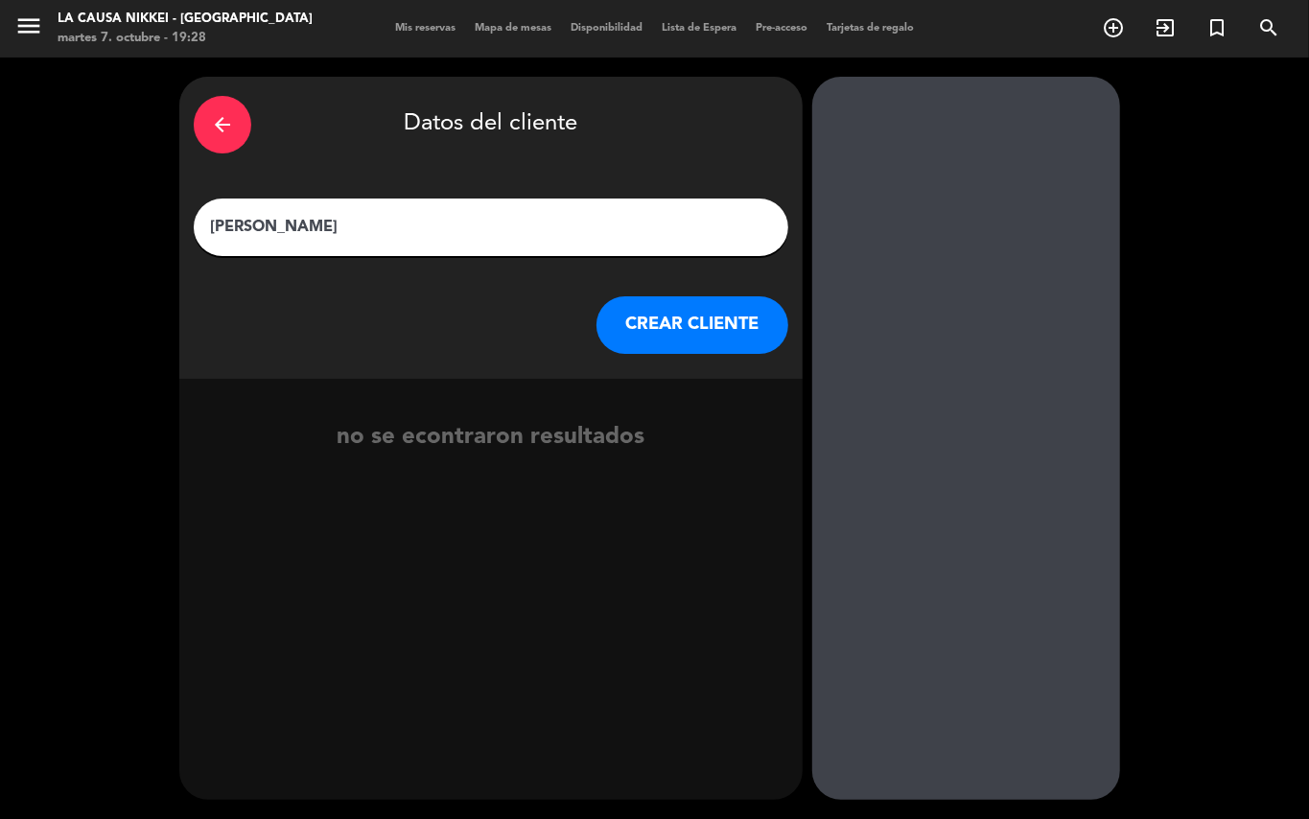
type input "[PERSON_NAME]"
click at [654, 314] on button "CREAR CLIENTE" at bounding box center [692, 325] width 192 height 58
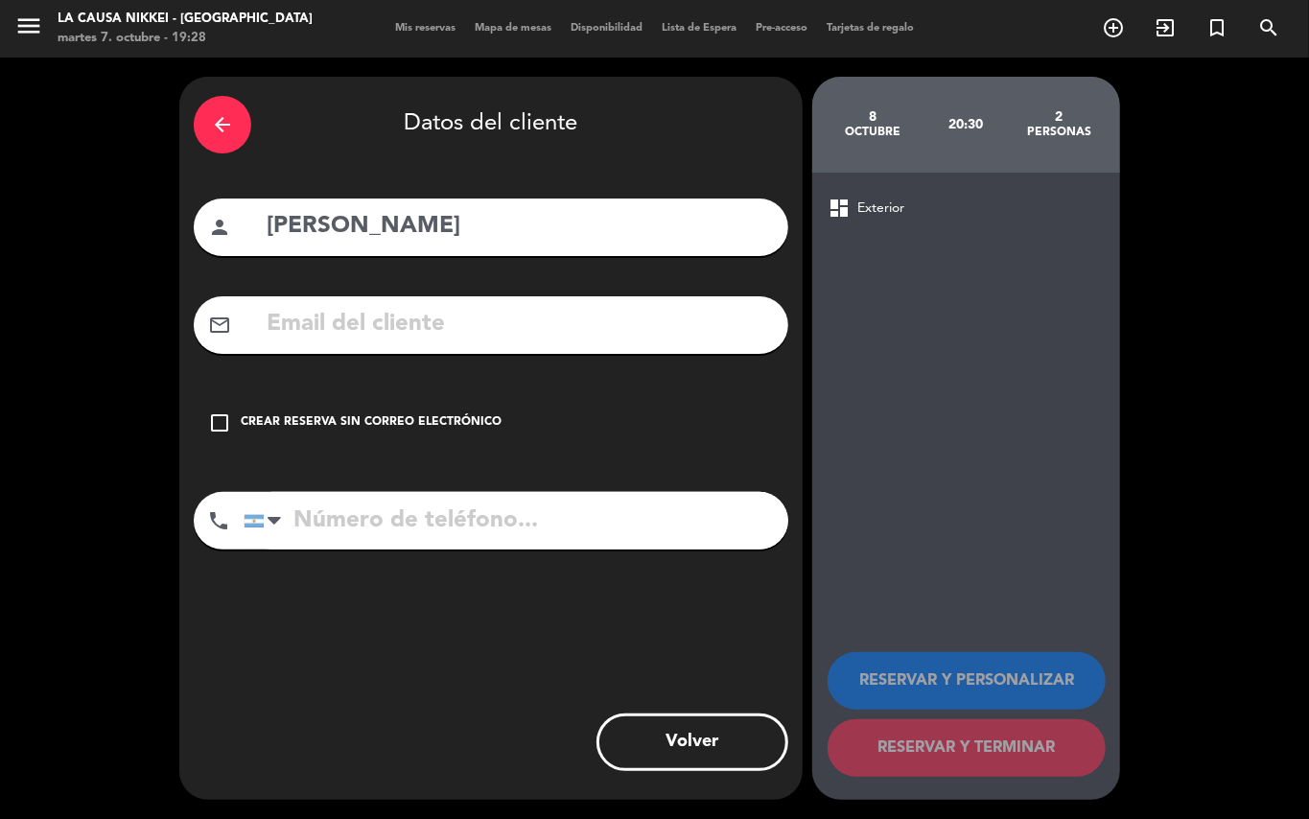
click at [220, 423] on icon "check_box_outline_blank" at bounding box center [219, 422] width 23 height 23
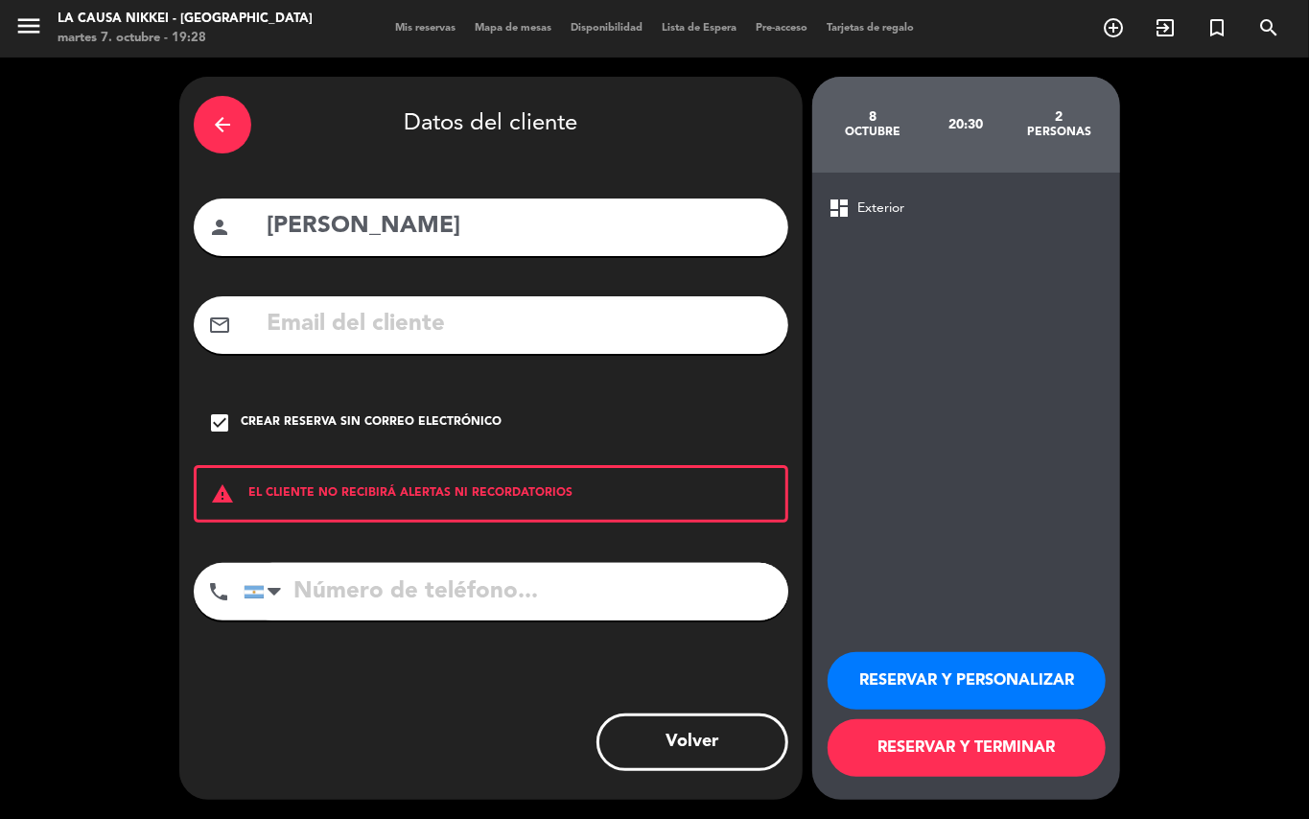
click at [926, 676] on button "RESERVAR Y PERSONALIZAR" at bounding box center [966, 681] width 278 height 58
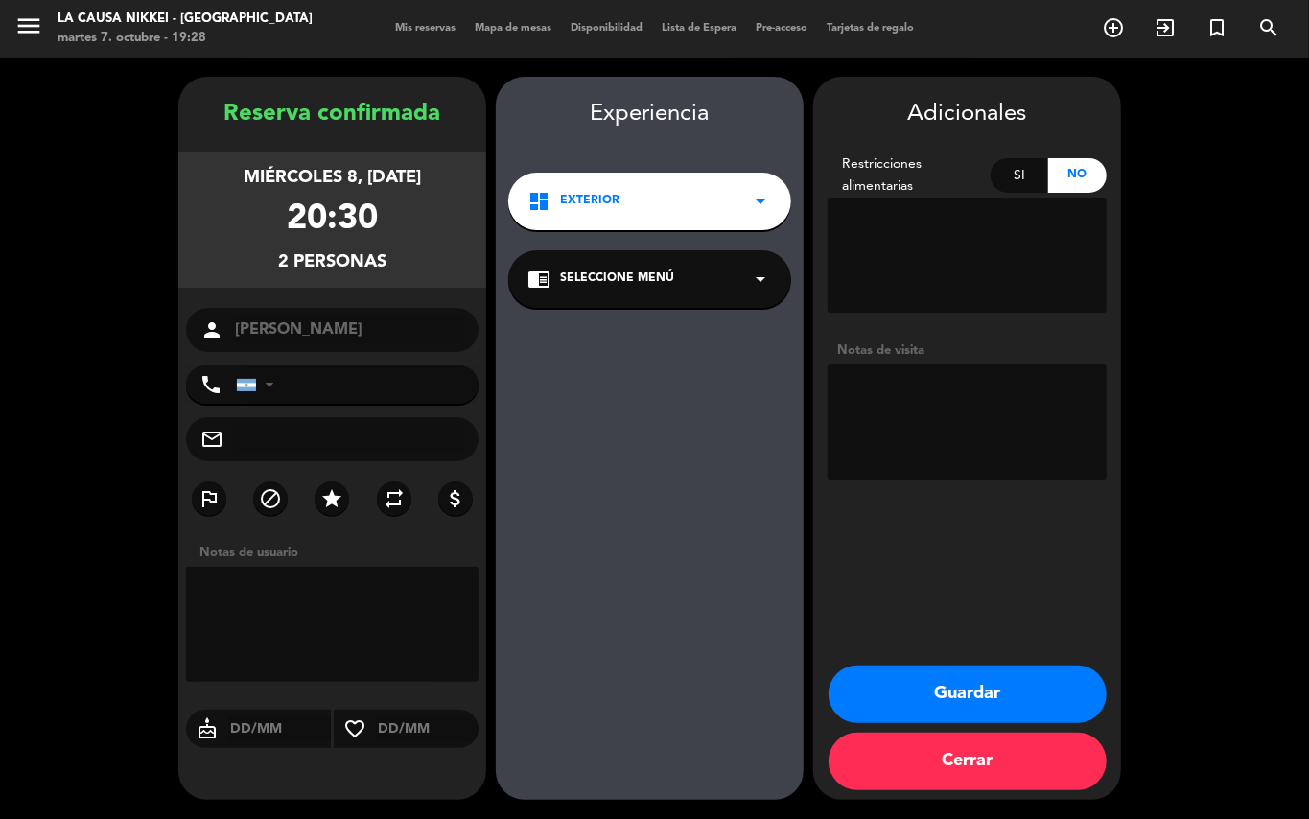
click at [944, 391] on textarea at bounding box center [966, 421] width 279 height 115
type textarea "influencer - cocina con [PERSON_NAME]"
click at [976, 694] on button "Guardar" at bounding box center [967, 694] width 278 height 58
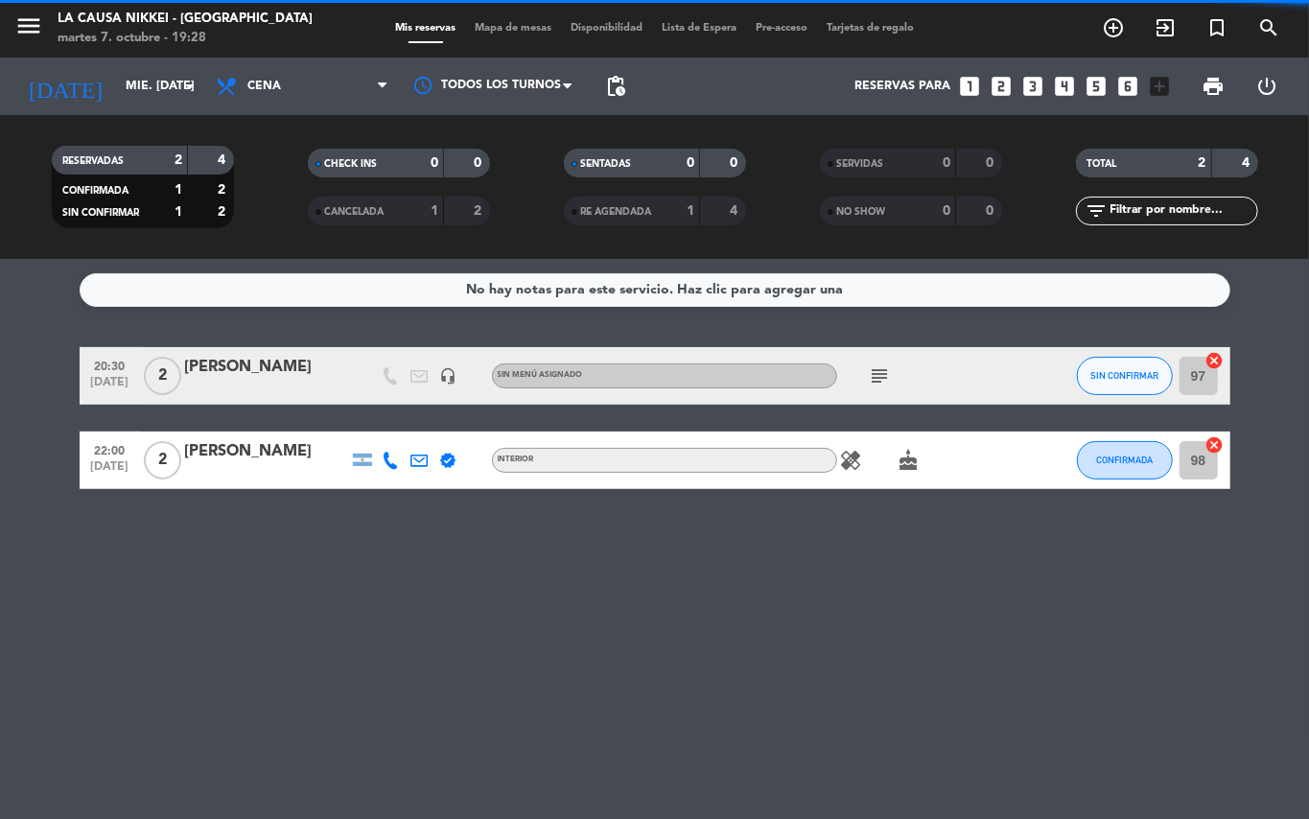
click at [879, 381] on icon "subject" at bounding box center [880, 375] width 23 height 23
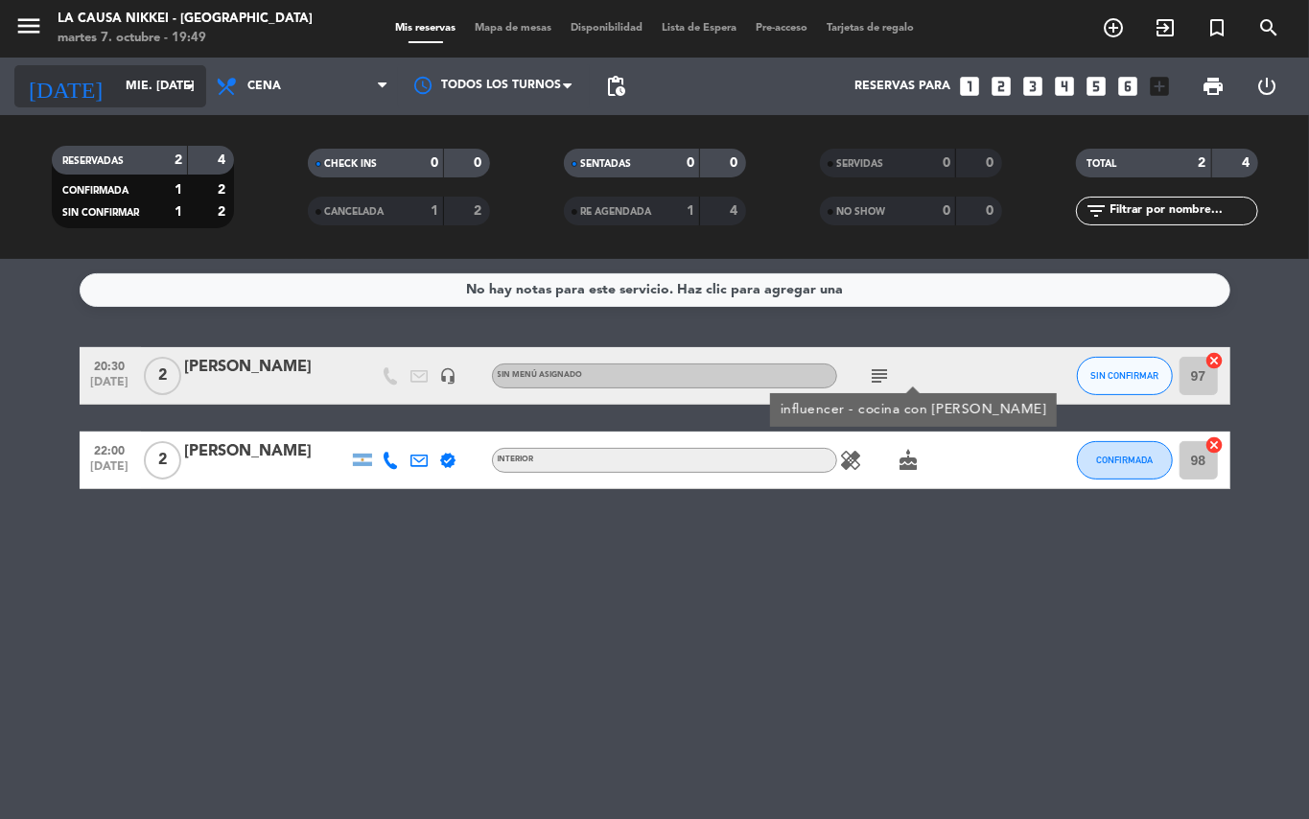
click at [190, 73] on input "mié. [DATE]" at bounding box center [197, 86] width 162 height 33
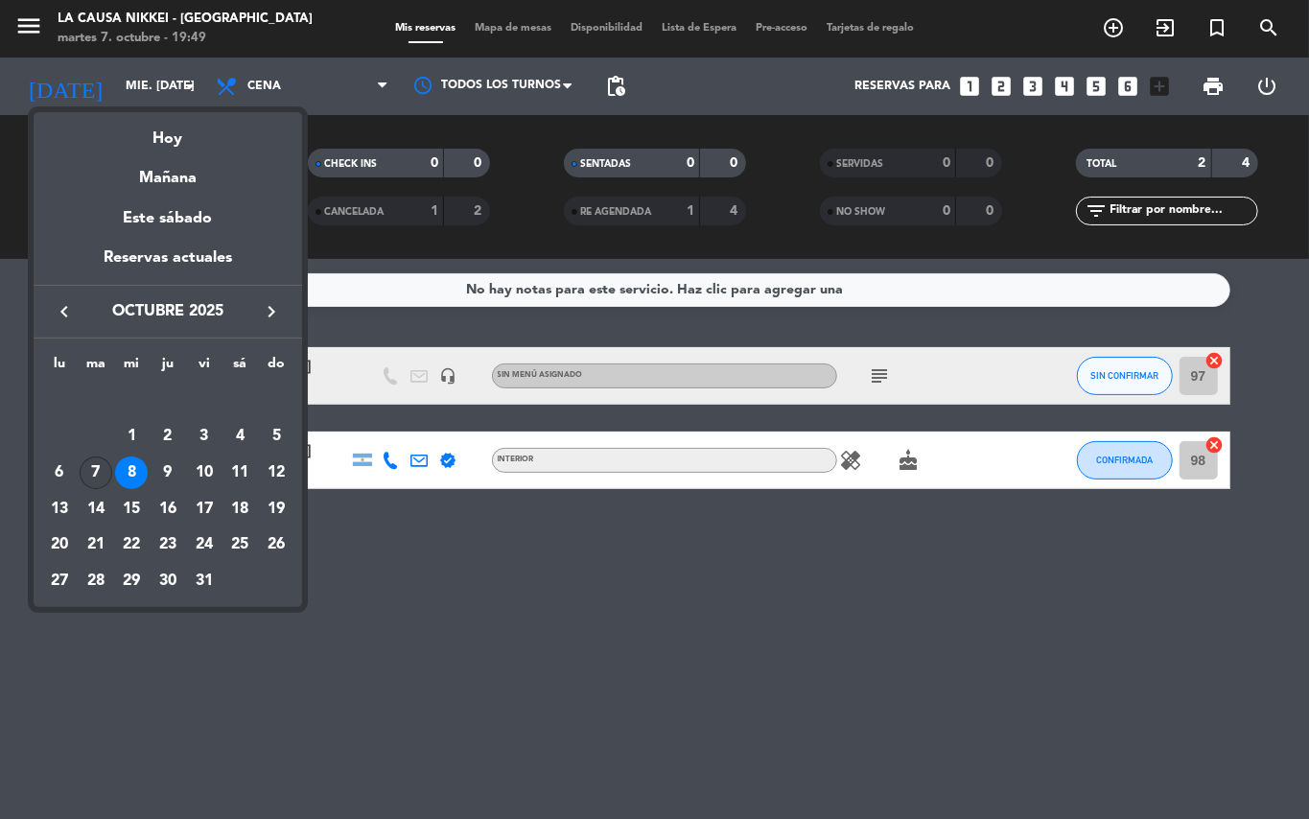
click at [94, 480] on div "7" at bounding box center [96, 472] width 33 height 33
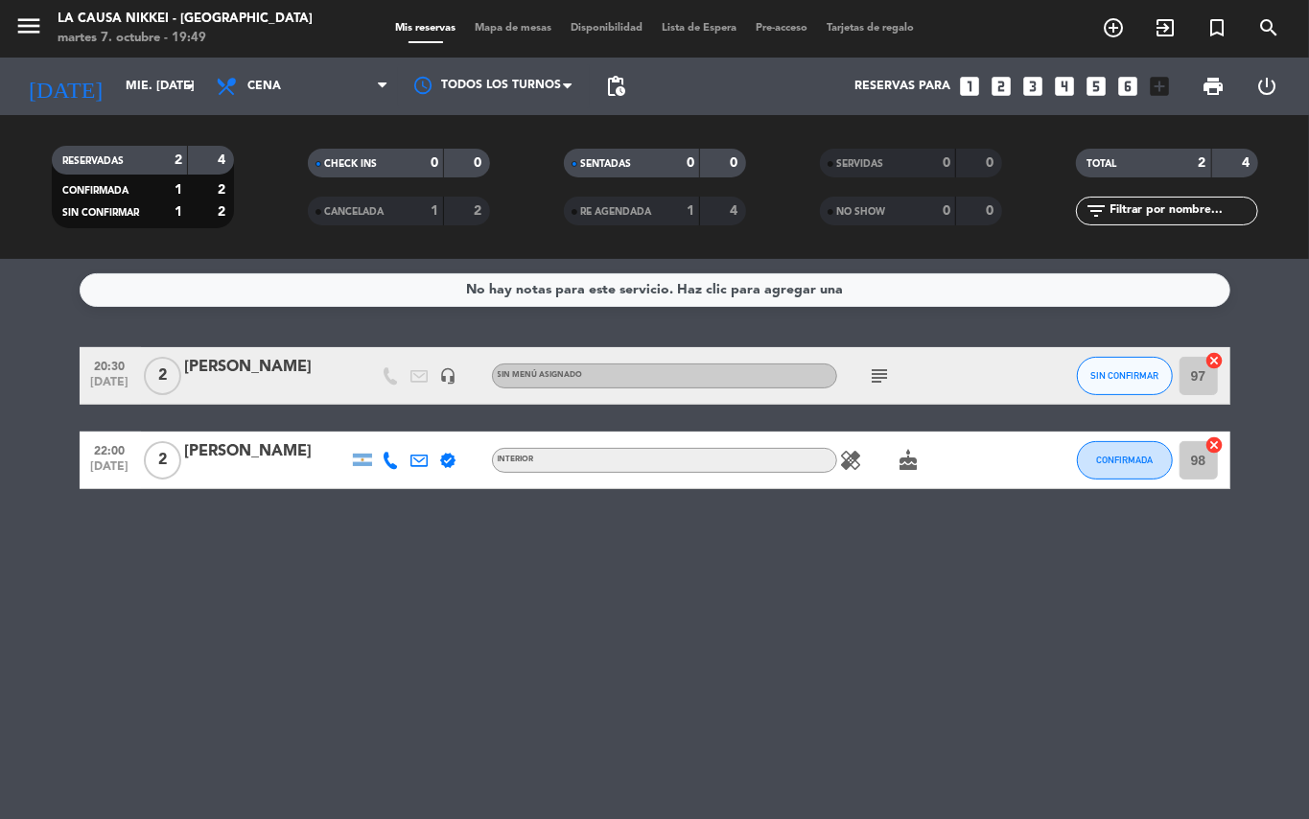
type input "[DATE] oct."
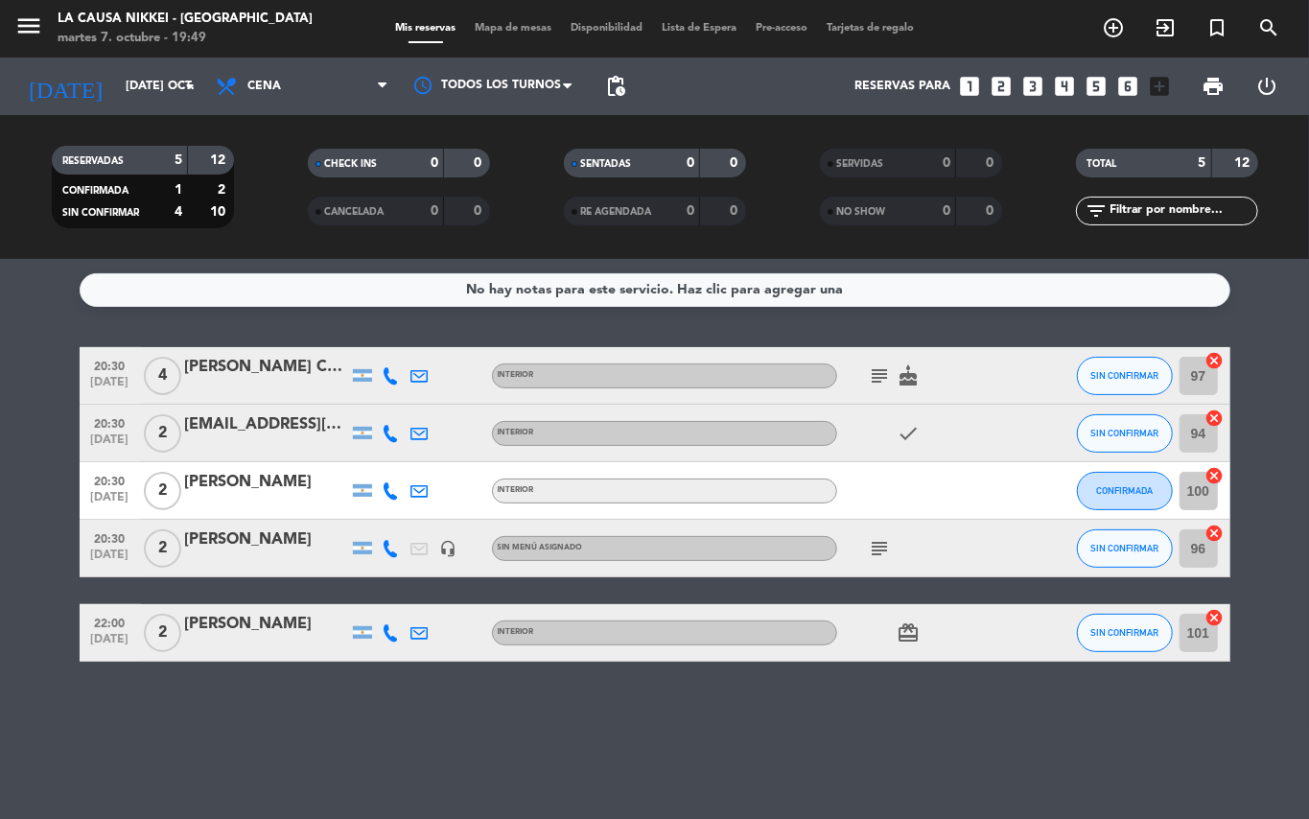
click at [866, 545] on span "subject" at bounding box center [880, 548] width 29 height 23
click at [869, 545] on icon "subject" at bounding box center [880, 548] width 23 height 23
click at [879, 558] on div at bounding box center [880, 561] width 13 height 7
click at [884, 546] on icon "subject" at bounding box center [880, 548] width 23 height 23
click at [876, 380] on icon "subject" at bounding box center [880, 375] width 23 height 23
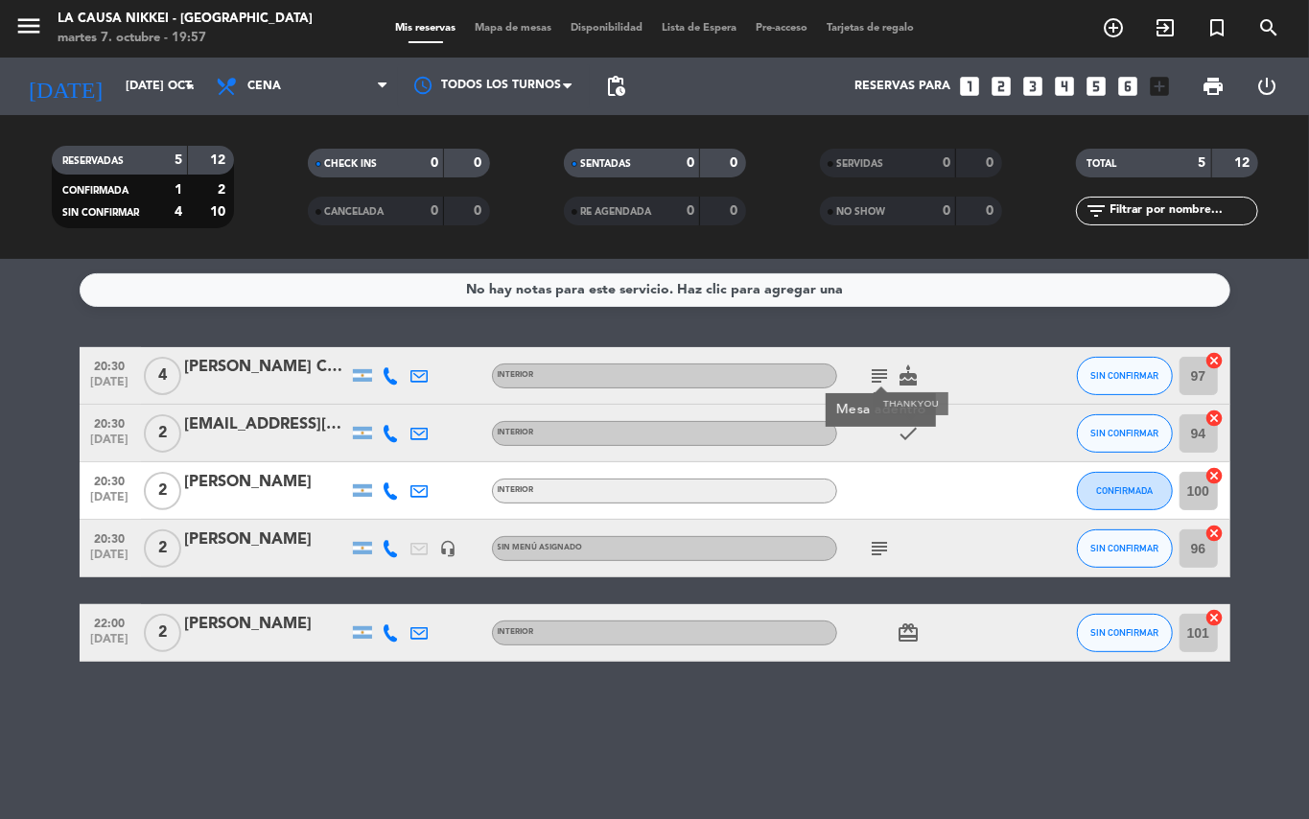
click at [910, 428] on icon "check" at bounding box center [908, 433] width 23 height 23
click at [876, 556] on icon "subject" at bounding box center [880, 548] width 23 height 23
click at [847, 736] on div "No hay notas para este servicio. Haz clic para agregar una 20:30 [DATE] 4 [PERS…" at bounding box center [654, 539] width 1309 height 560
